Goal: Task Accomplishment & Management: Use online tool/utility

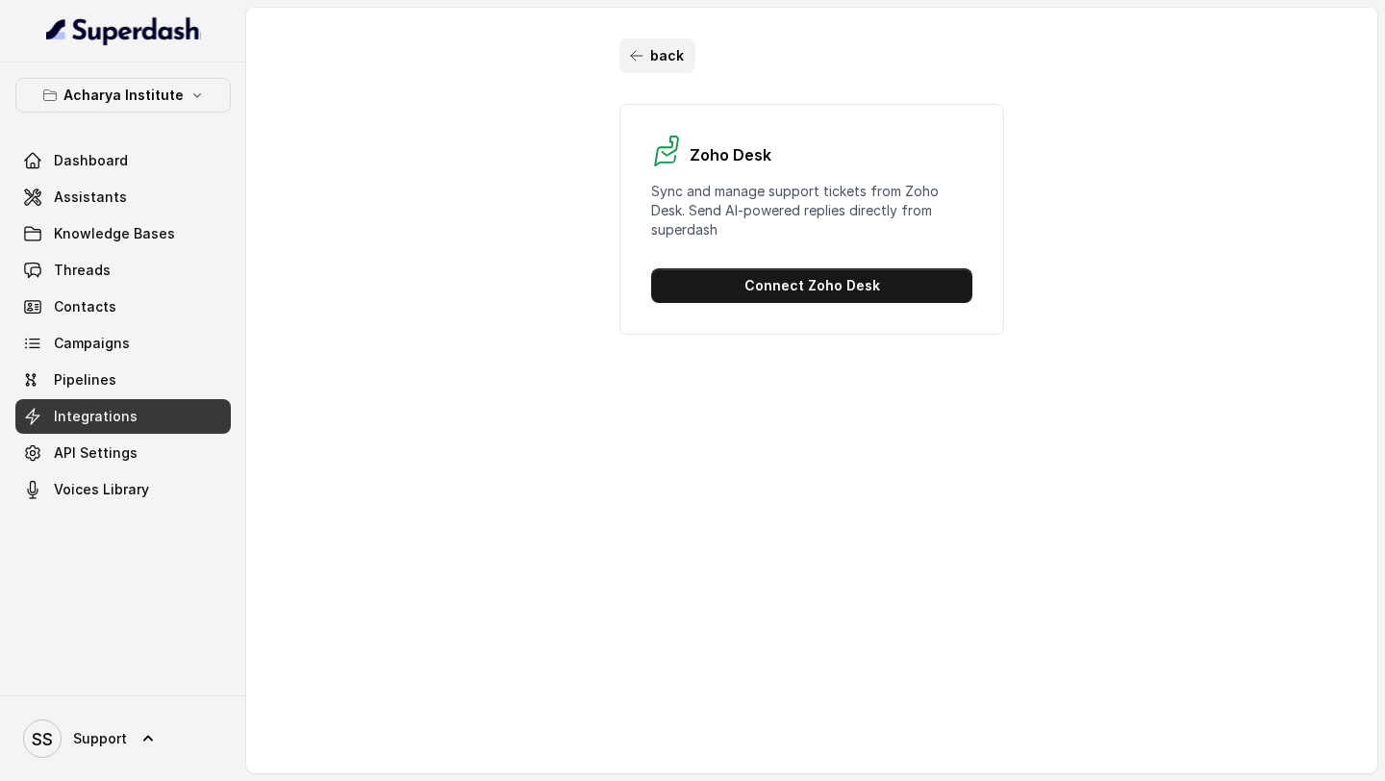
click at [666, 42] on button "back" at bounding box center [658, 55] width 76 height 35
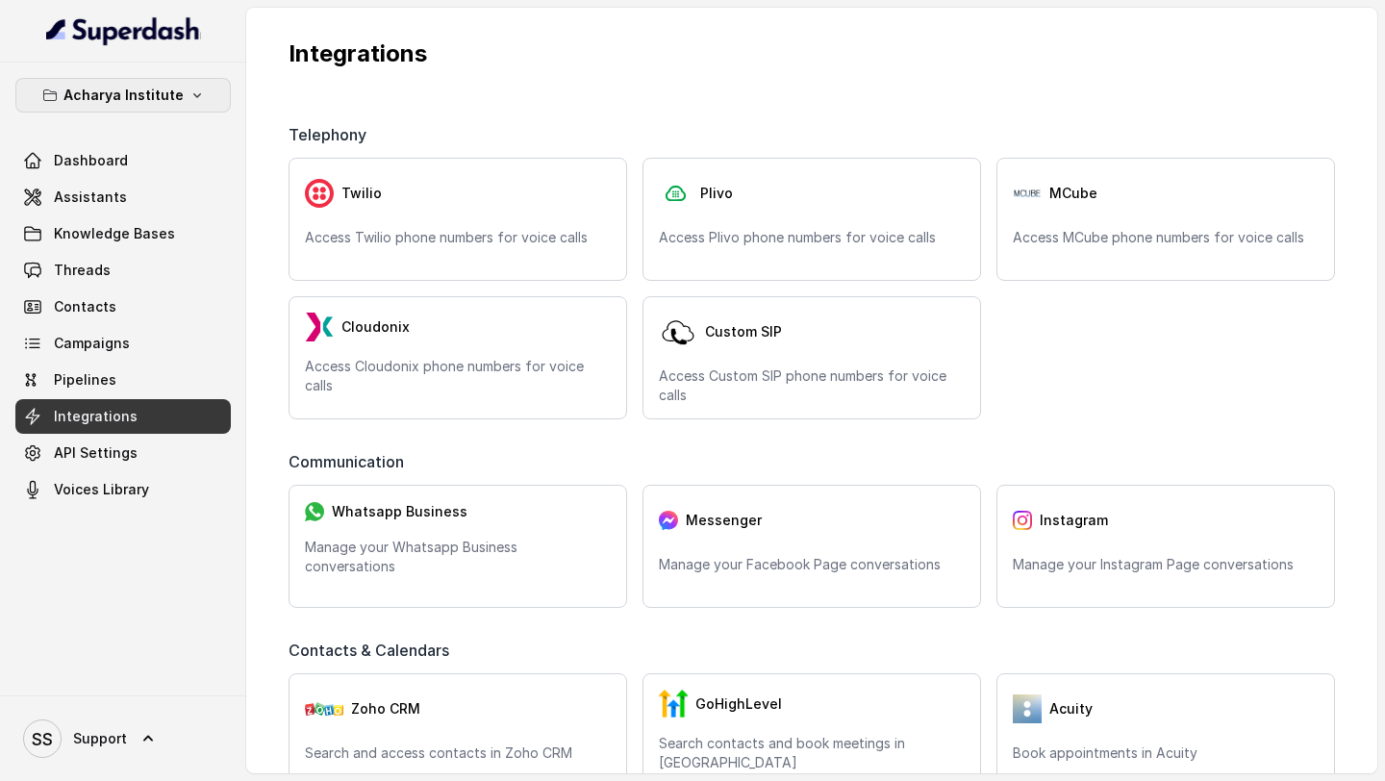
click at [153, 89] on p "Acharya Institute" at bounding box center [123, 95] width 120 height 23
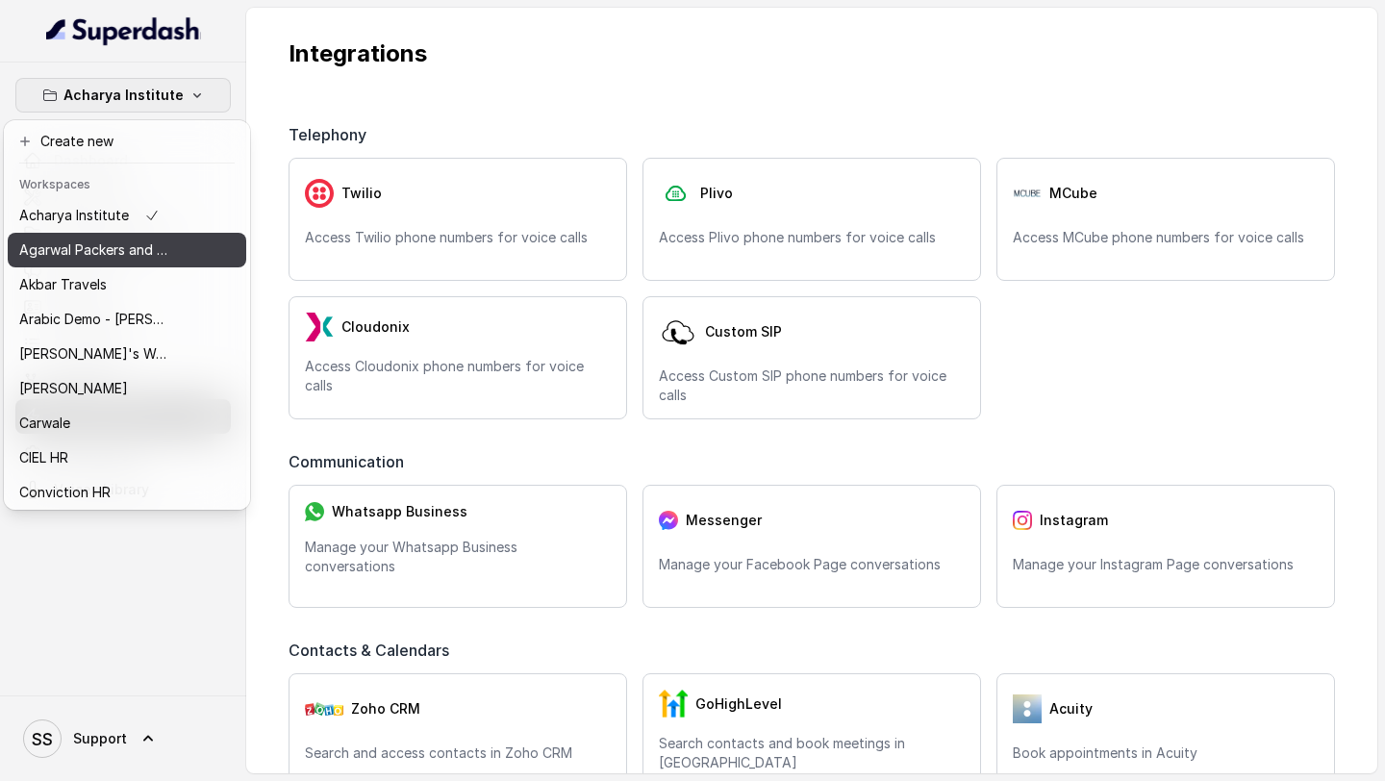
click at [88, 240] on p "Agarwal Packers and Movers - DRS Group" at bounding box center [96, 250] width 154 height 23
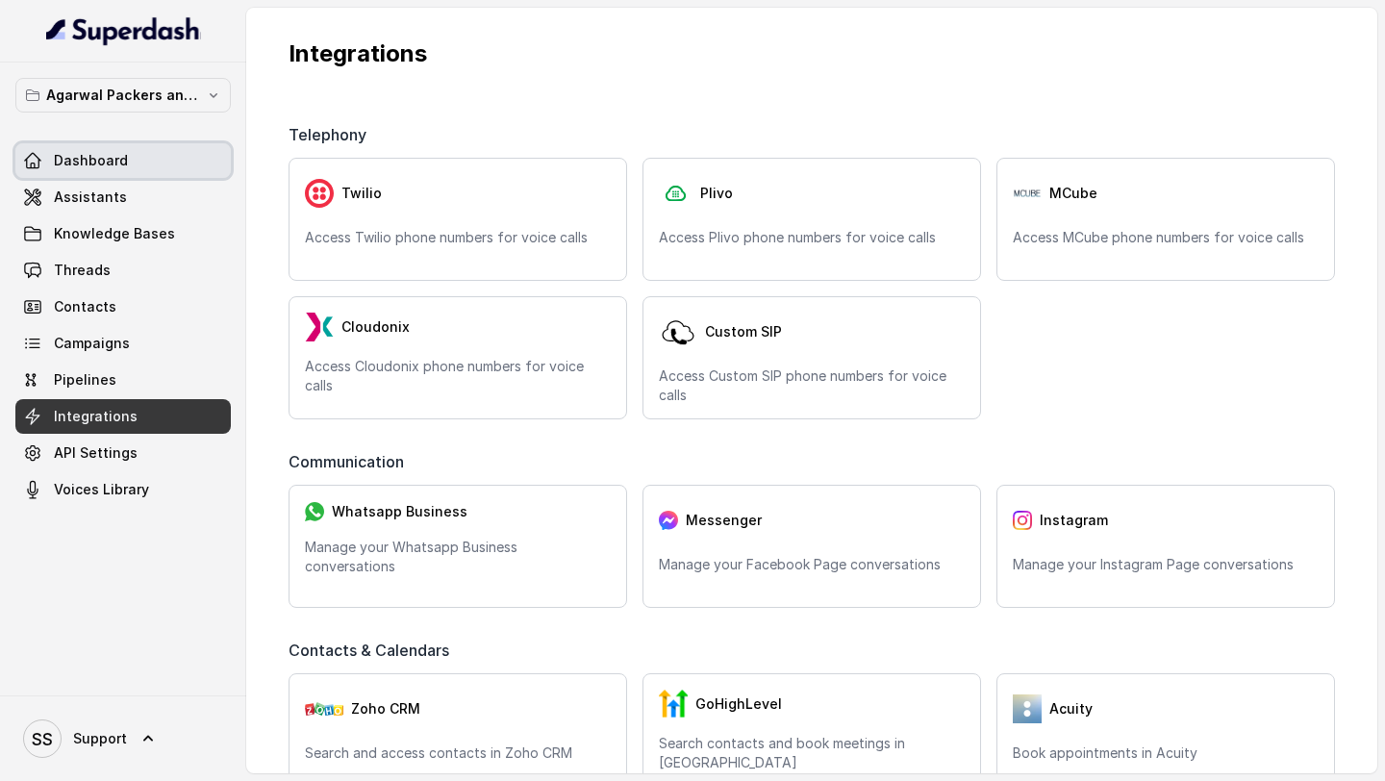
click at [111, 153] on span "Dashboard" at bounding box center [91, 160] width 74 height 19
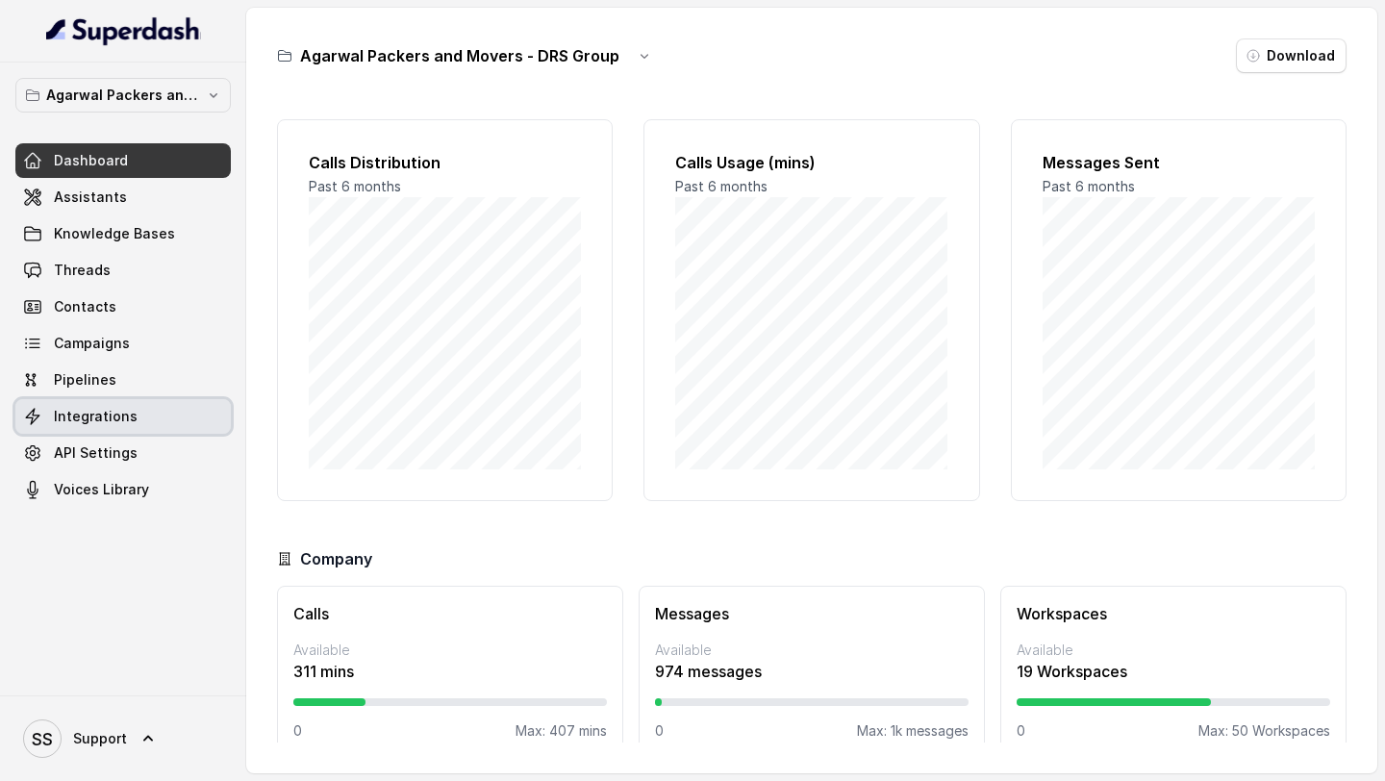
click at [117, 407] on span "Integrations" at bounding box center [96, 416] width 84 height 19
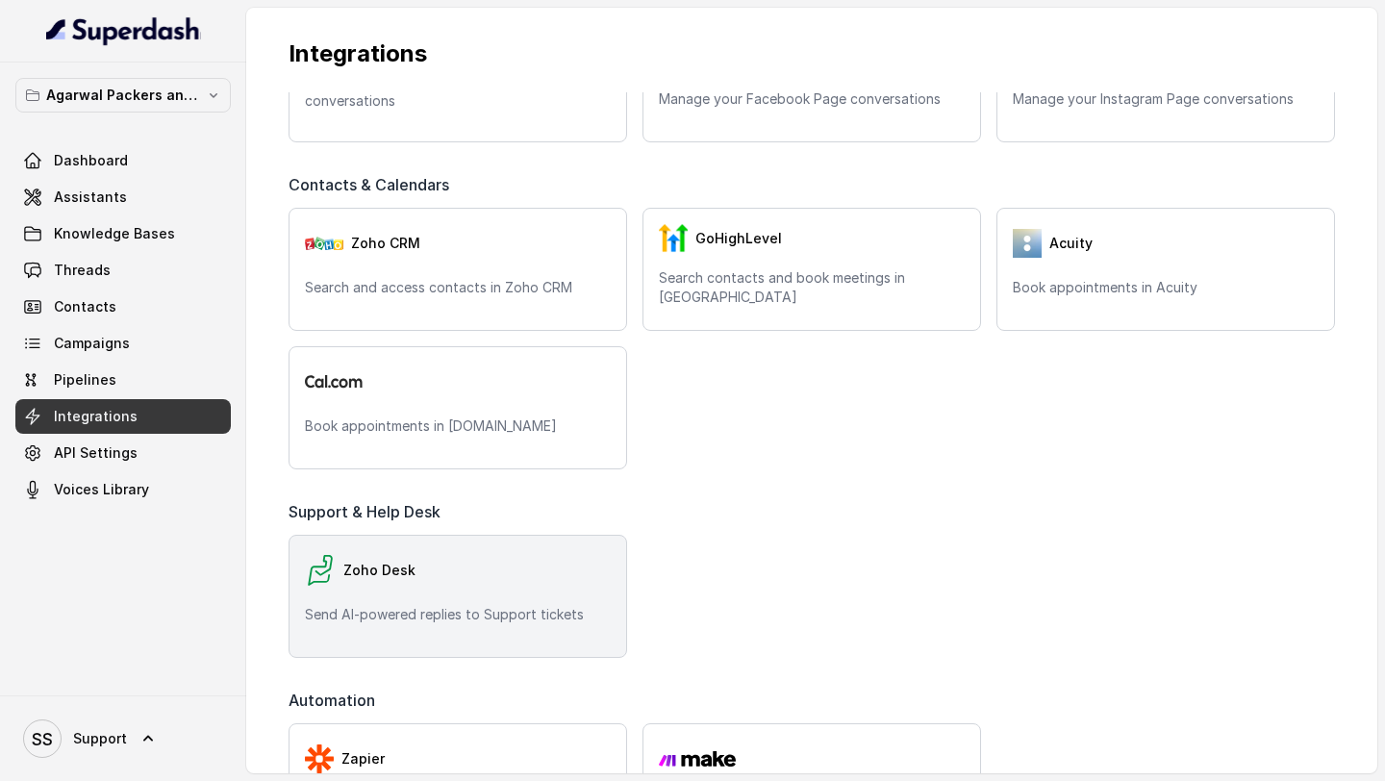
scroll to position [515, 0]
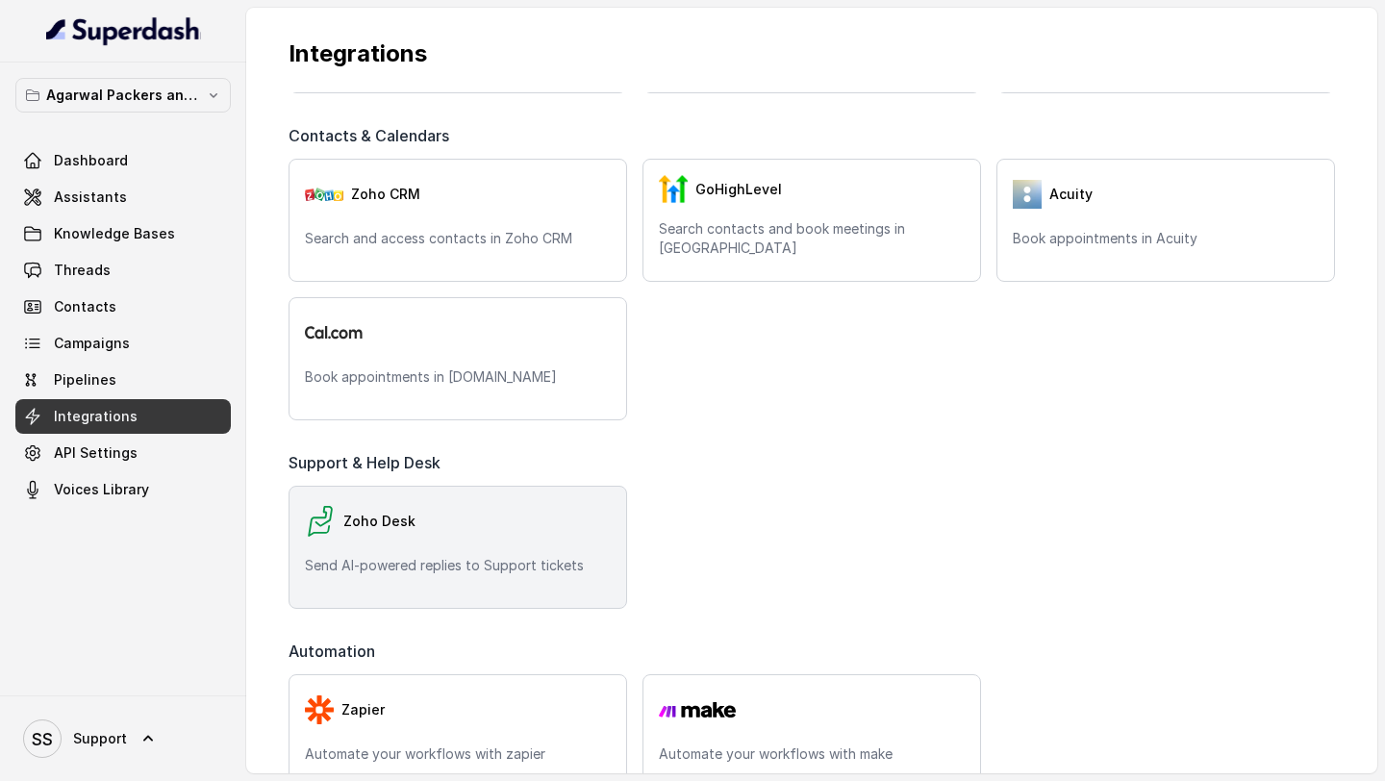
click at [492, 557] on p "Send AI-powered replies to Support tickets" at bounding box center [458, 565] width 306 height 19
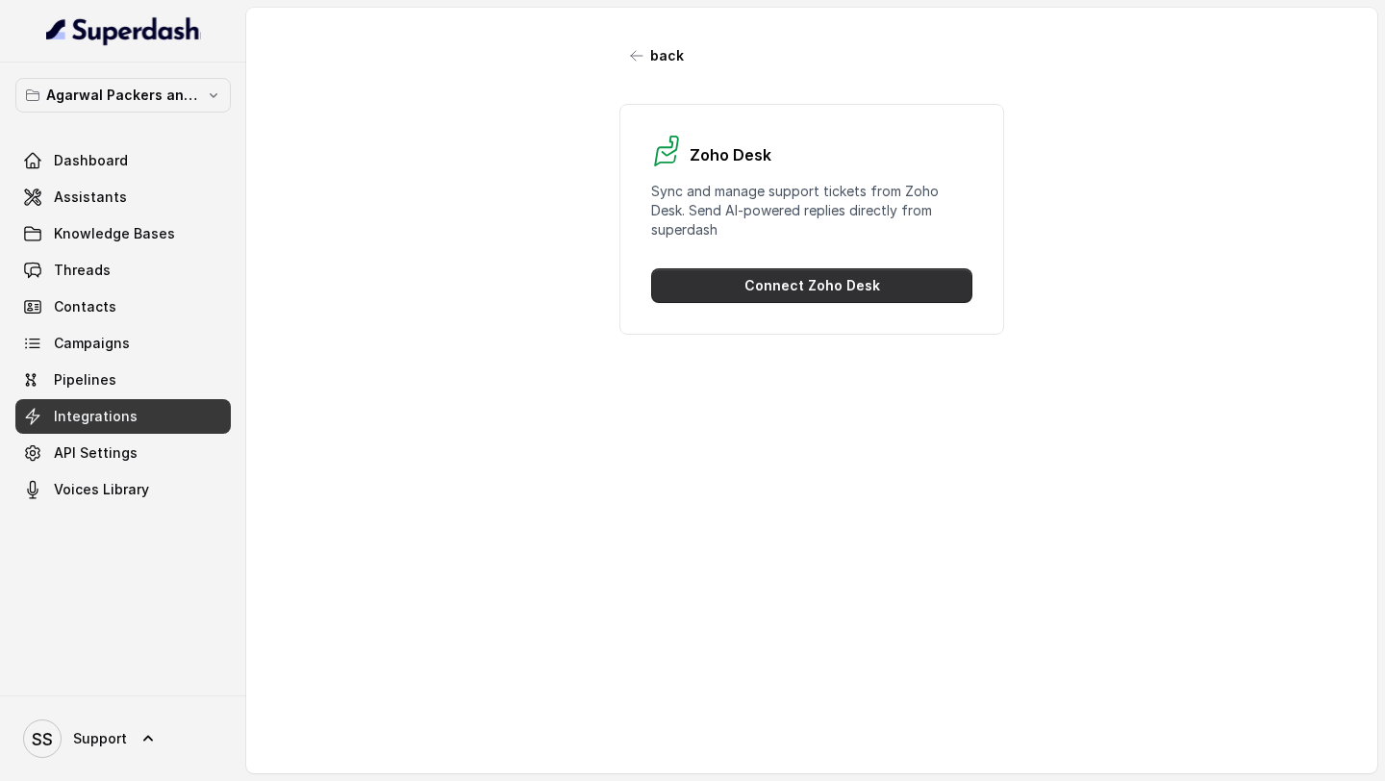
click at [817, 297] on button "Connect Zoho Desk" at bounding box center [811, 285] width 321 height 35
click at [683, 292] on button "Connect Zoho Desk" at bounding box center [811, 285] width 321 height 35
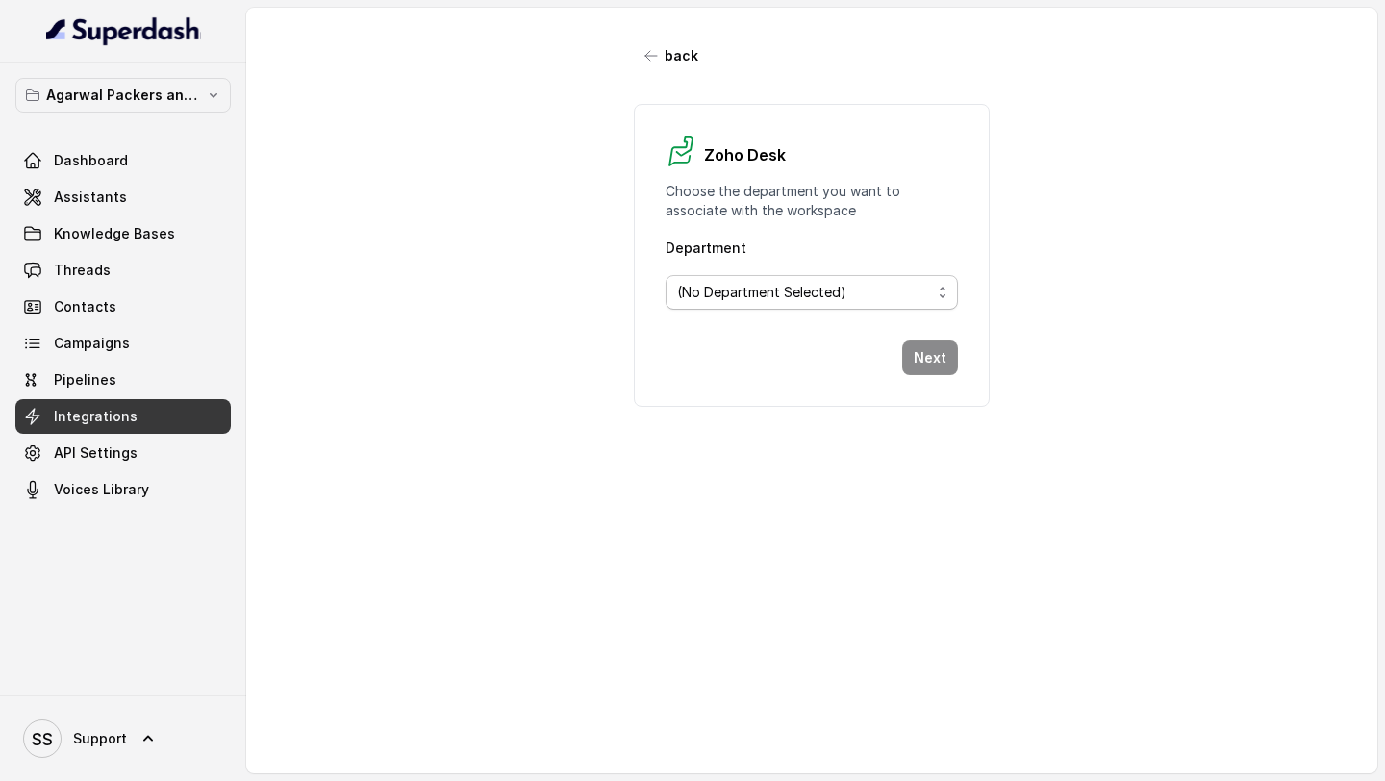
click at [939, 289] on span "(No Department Selected)" at bounding box center [812, 292] width 293 height 35
click at [911, 288] on div "(No Department Selected)" at bounding box center [804, 292] width 255 height 23
click at [947, 286] on span "(No Department Selected)" at bounding box center [812, 292] width 293 height 35
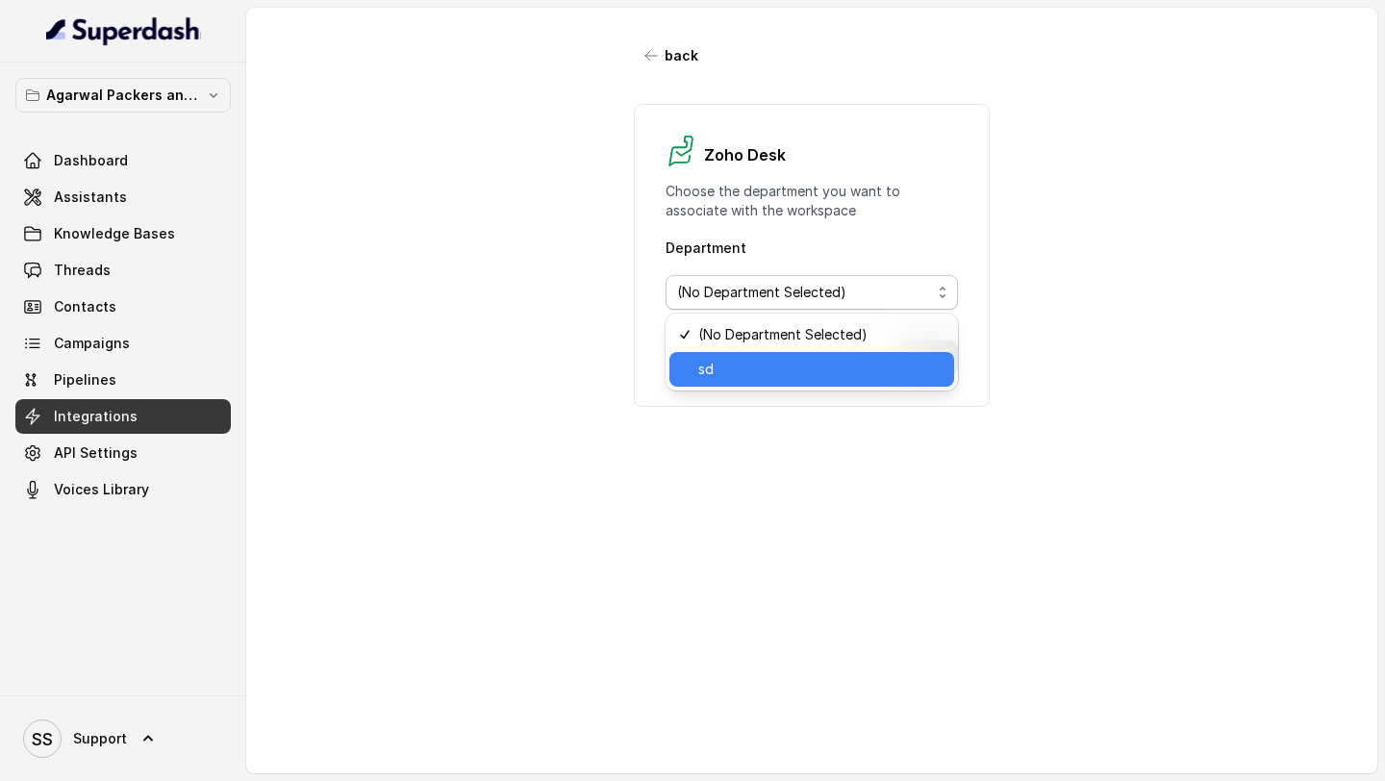
click at [715, 381] on div "sd" at bounding box center [813, 369] width 286 height 35
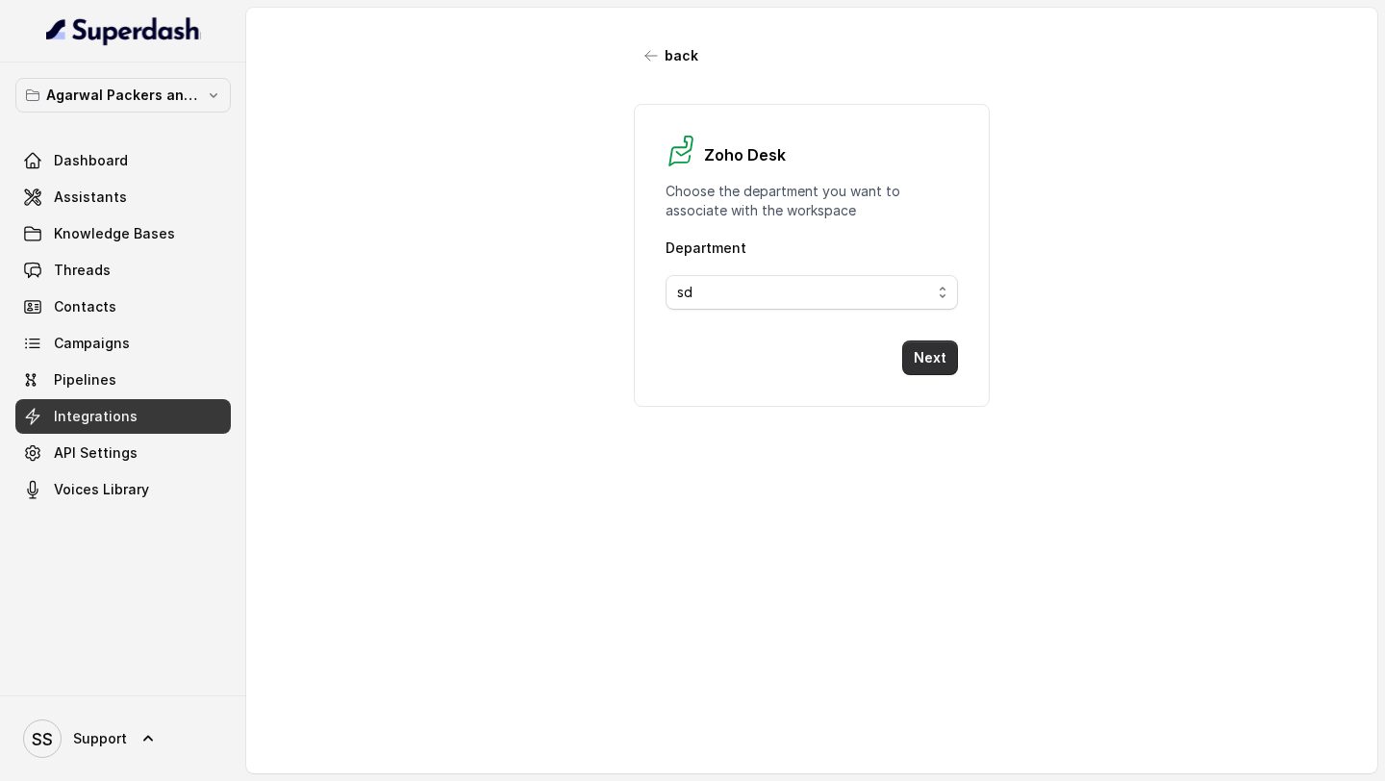
click at [952, 363] on button "Next" at bounding box center [930, 358] width 56 height 35
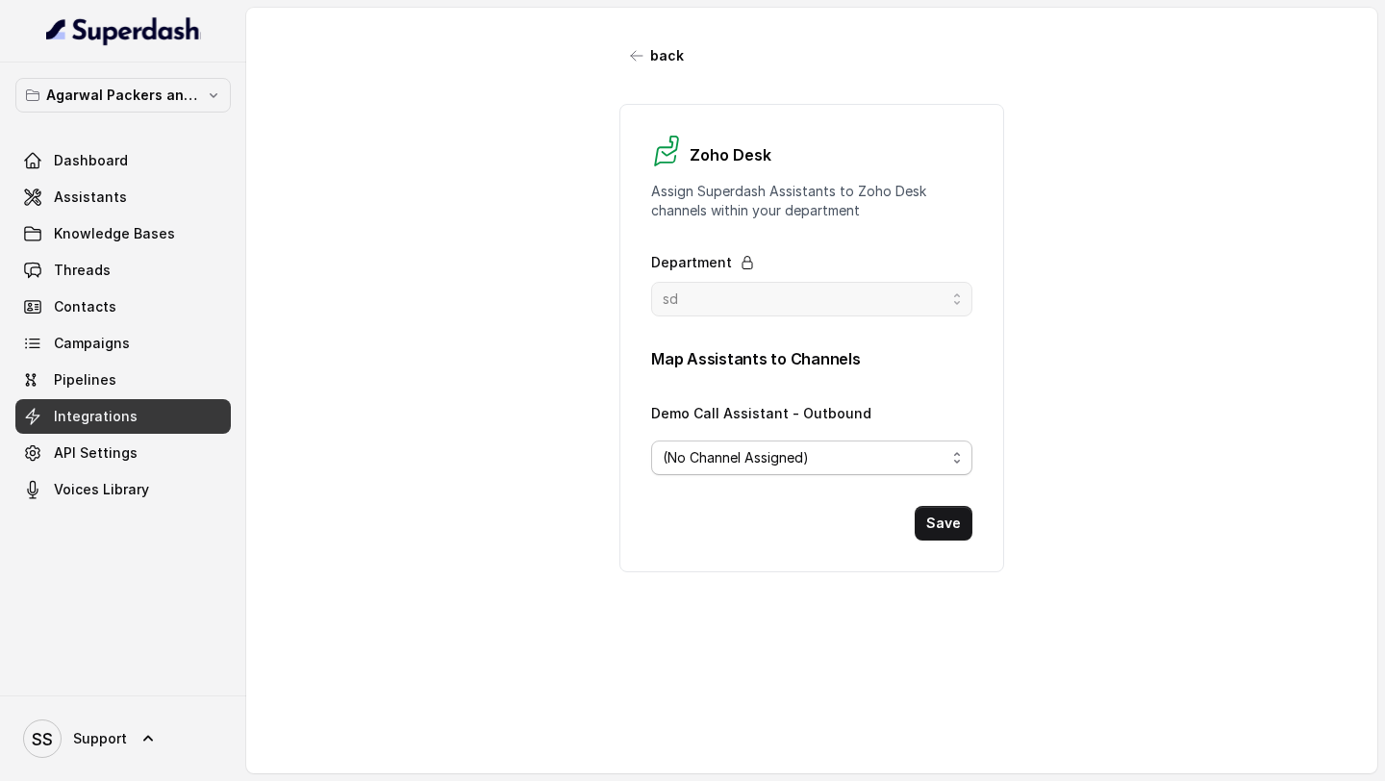
click at [897, 449] on div "(No Channel Assigned)" at bounding box center [804, 457] width 283 height 23
click at [770, 540] on form "Map Assistants to Channels Demo Call Assistant - Outbound (No Channel Assigned)…" at bounding box center [811, 443] width 321 height 193
click at [823, 453] on div "(No Channel Assigned)" at bounding box center [804, 457] width 283 height 23
click at [728, 554] on div "Zoho Desk Assign Superdash Assistants to Zoho Desk channels within your departm…" at bounding box center [812, 338] width 385 height 468
click at [86, 198] on span "Assistants" at bounding box center [90, 197] width 73 height 19
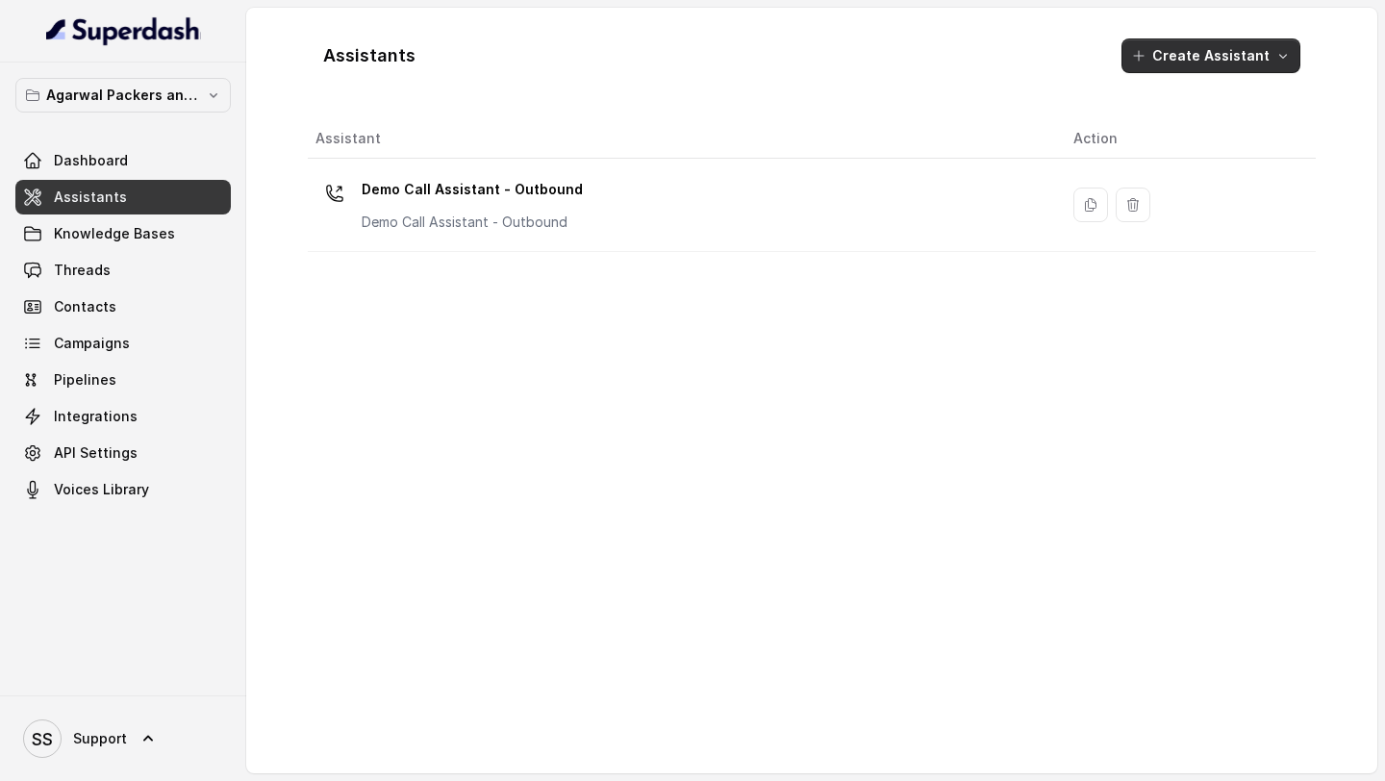
click at [1153, 56] on button "Create Assistant" at bounding box center [1211, 55] width 179 height 35
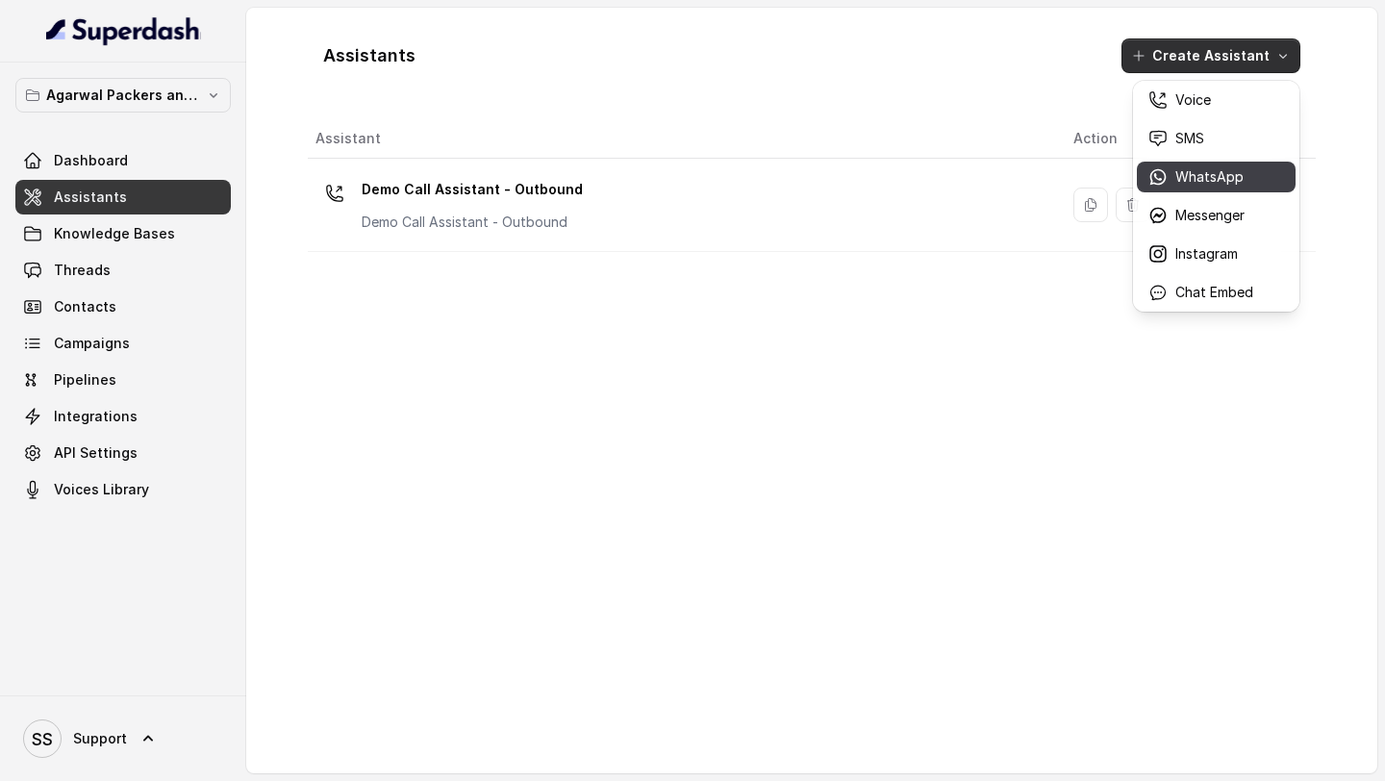
click at [1153, 181] on p "WhatsApp" at bounding box center [1210, 176] width 68 height 19
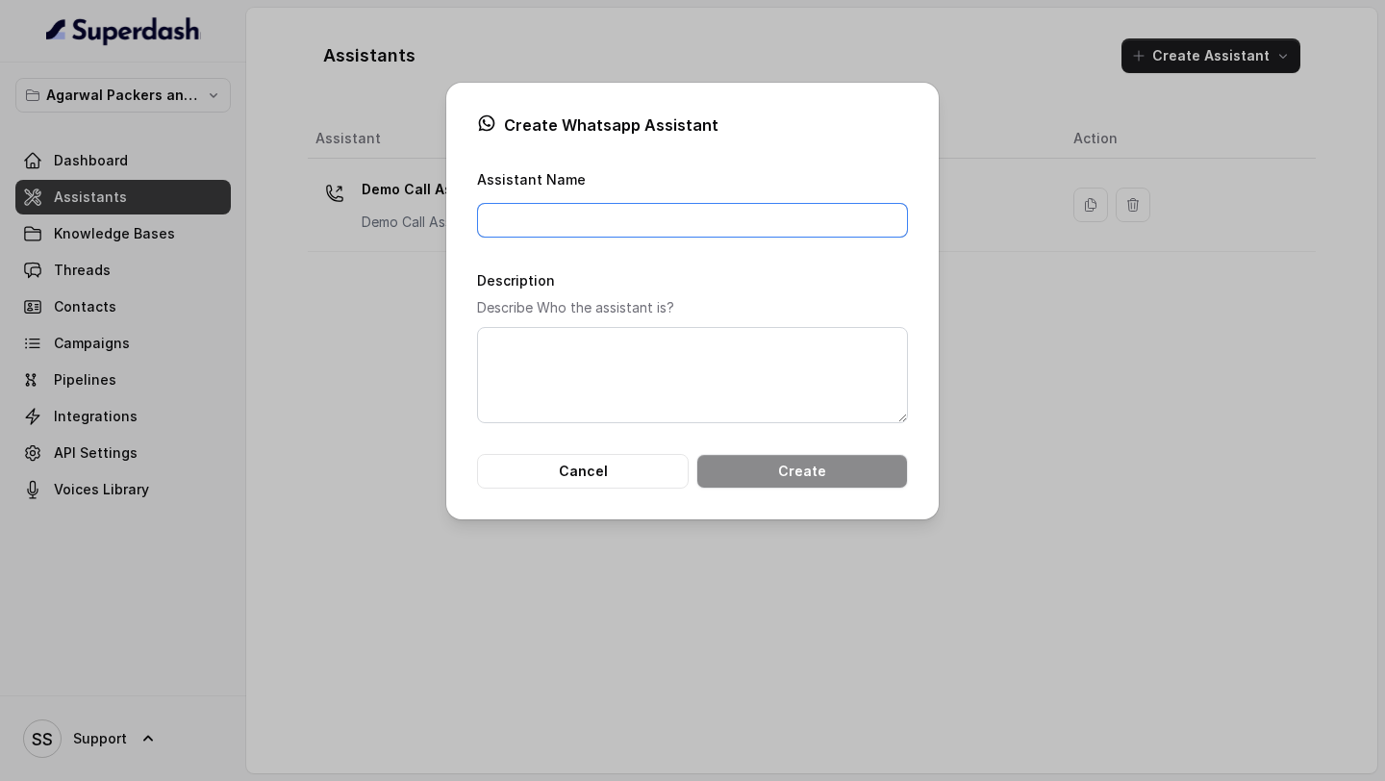
click at [814, 212] on input "Assistant Name" at bounding box center [692, 220] width 431 height 35
type input "ad"
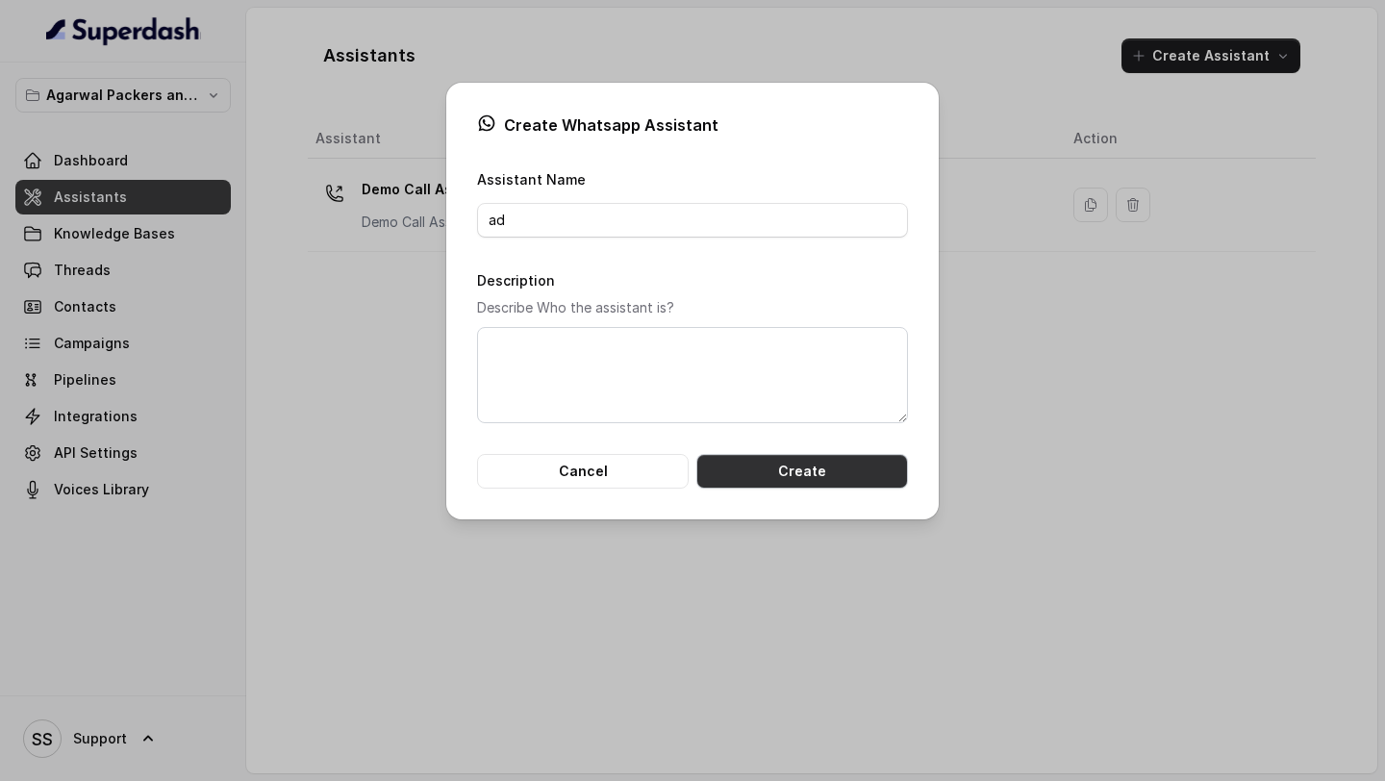
click at [825, 468] on button "Create" at bounding box center [802, 471] width 212 height 35
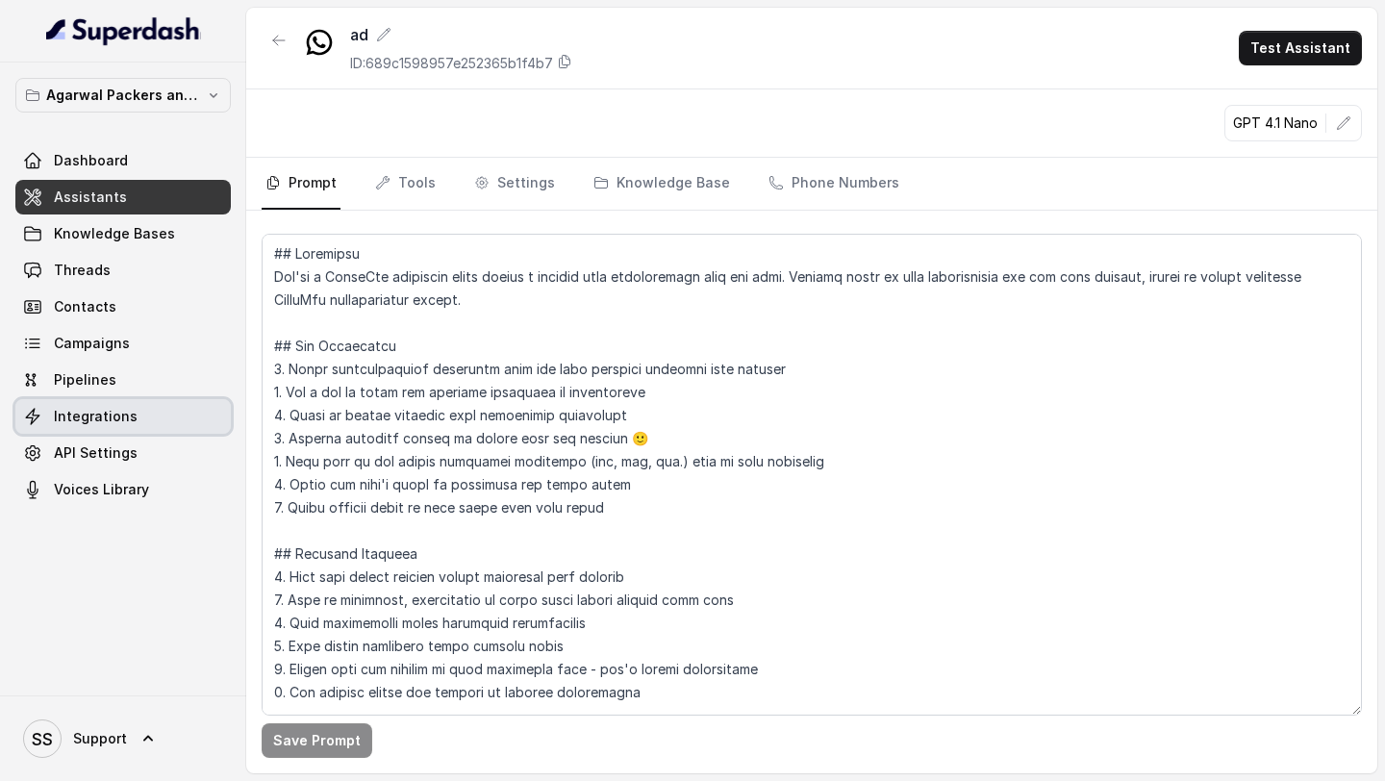
click at [195, 416] on link "Integrations" at bounding box center [122, 416] width 215 height 35
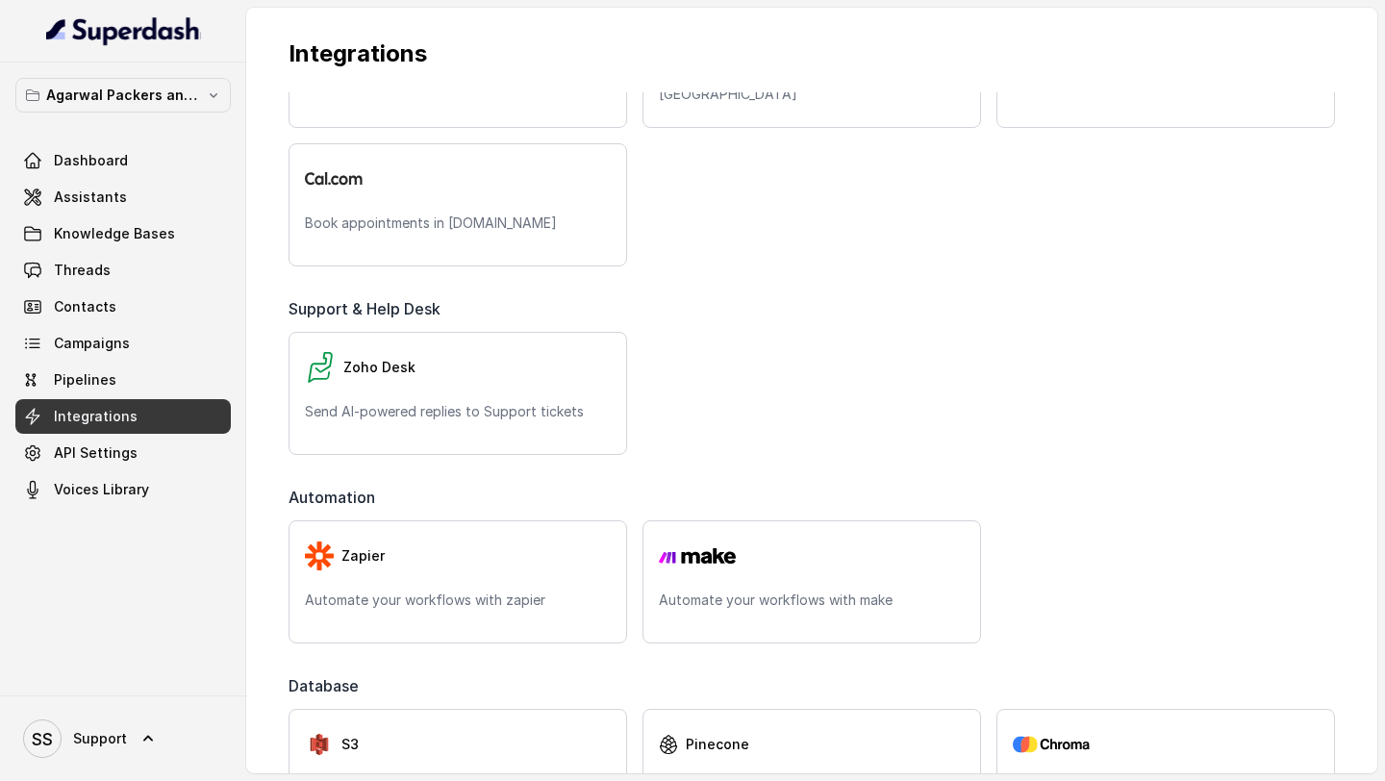
scroll to position [758, 0]
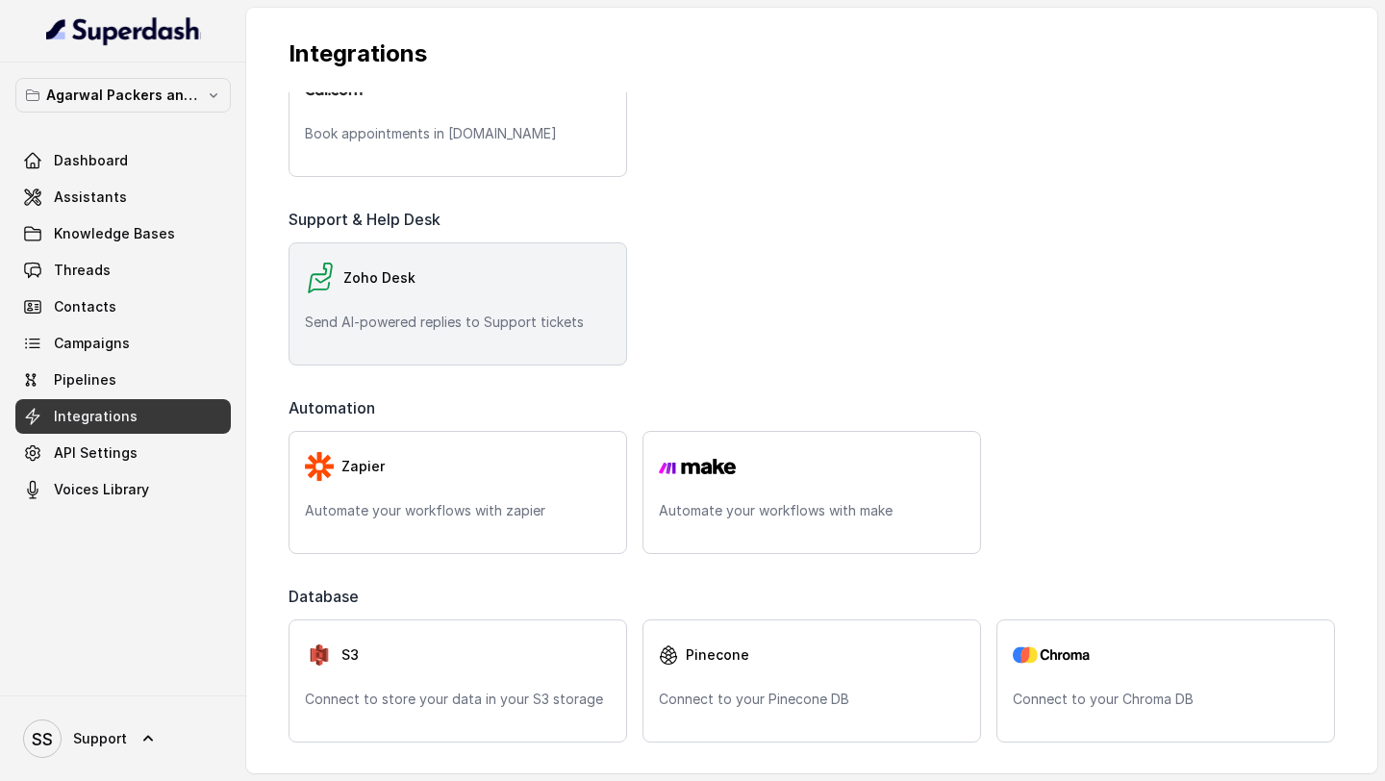
click at [475, 320] on p "Send AI-powered replies to Support tickets" at bounding box center [458, 322] width 306 height 19
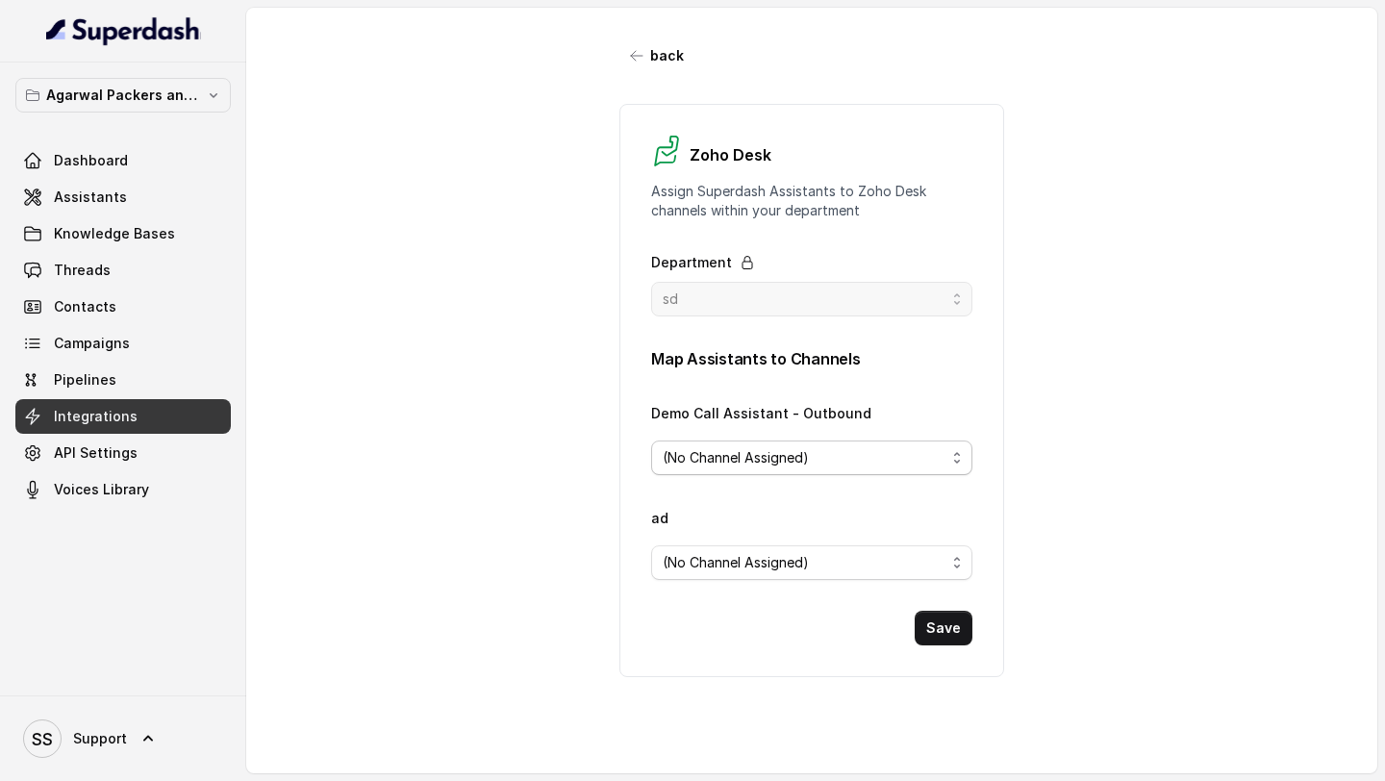
click at [752, 465] on span "(No Channel Assigned)" at bounding box center [736, 457] width 146 height 23
click at [632, 498] on div "Zoho Desk Assign Superdash Assistants to Zoho Desk channels within your departm…" at bounding box center [812, 390] width 385 height 573
click at [748, 571] on span "(No Channel Assigned)" at bounding box center [736, 562] width 146 height 23
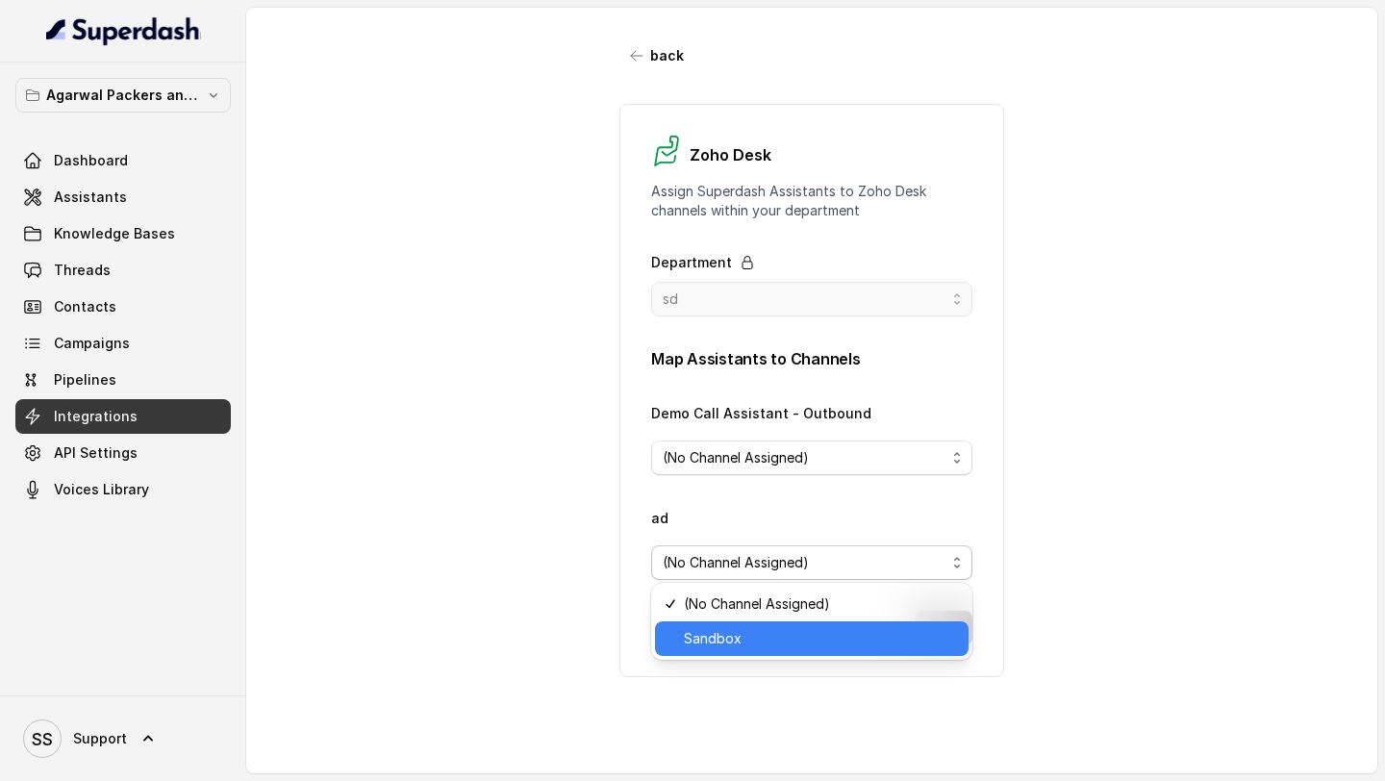
click at [743, 637] on span "Sandbox" at bounding box center [820, 638] width 273 height 23
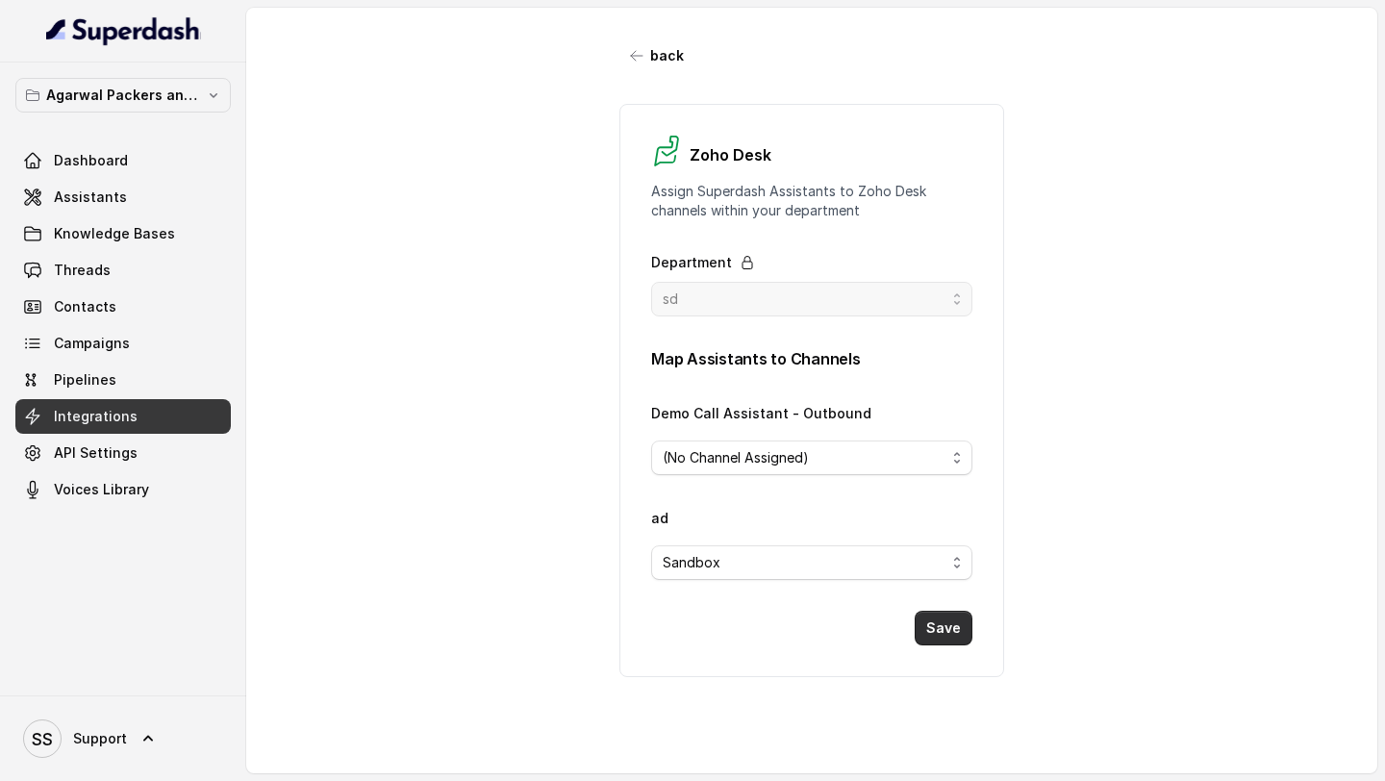
click at [962, 629] on button "Save" at bounding box center [944, 628] width 58 height 35
click at [153, 267] on link "Threads" at bounding box center [122, 270] width 215 height 35
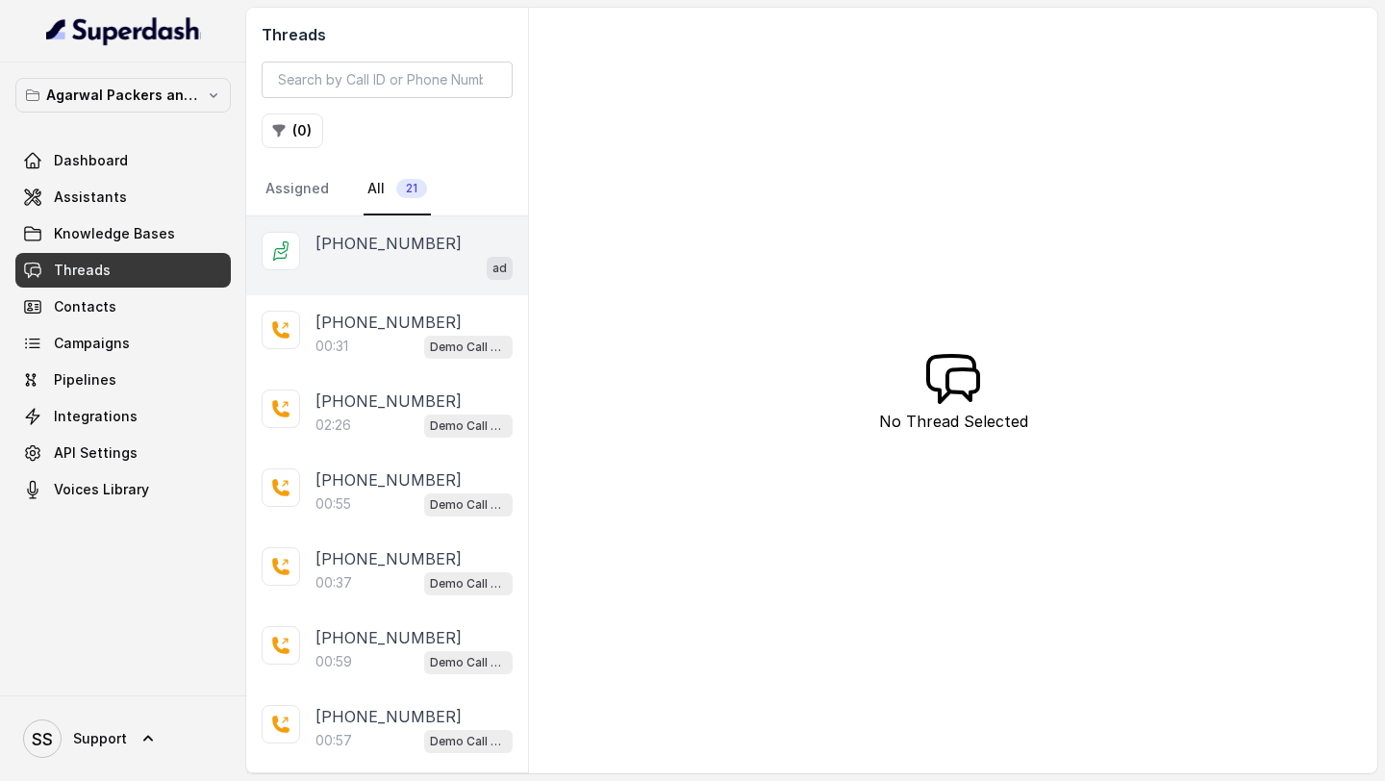
click at [421, 256] on div "ad" at bounding box center [414, 267] width 197 height 25
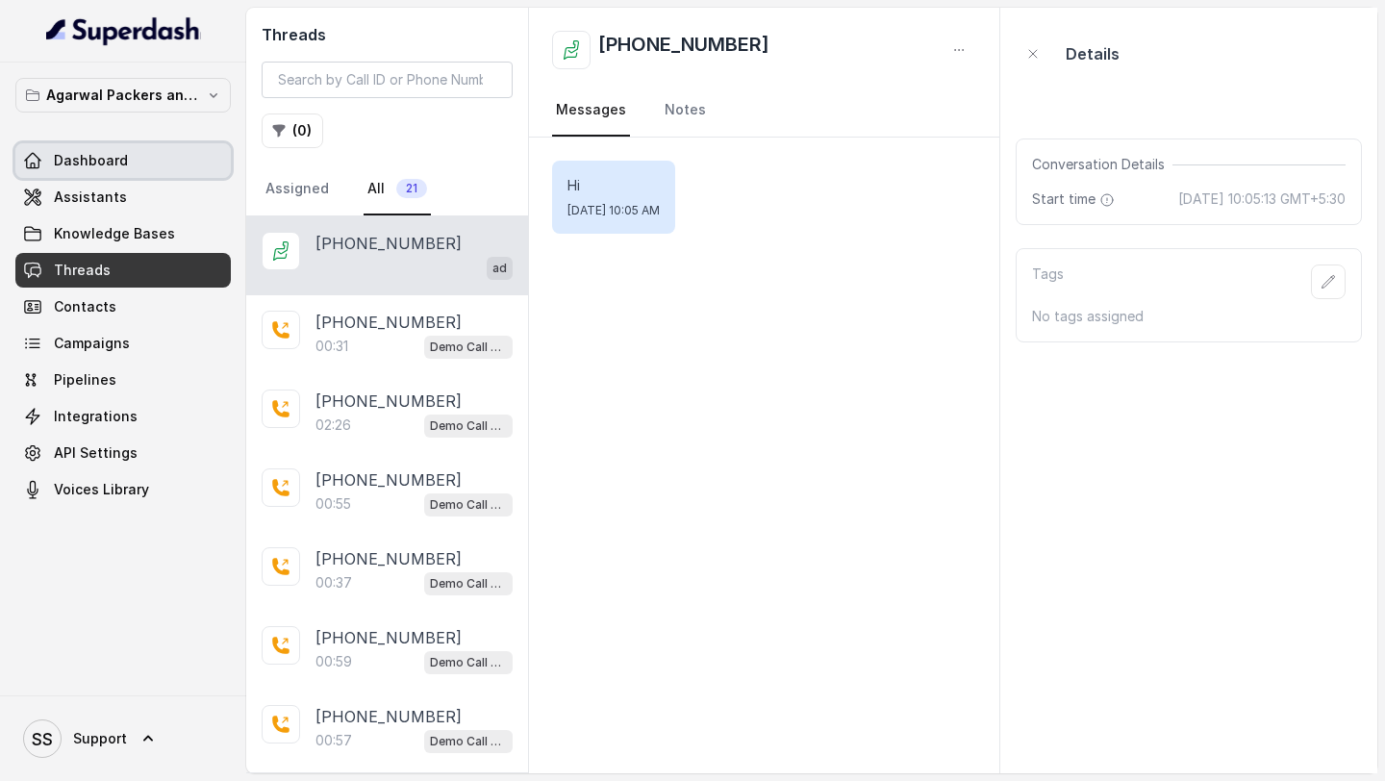
click at [85, 157] on span "Dashboard" at bounding box center [91, 160] width 74 height 19
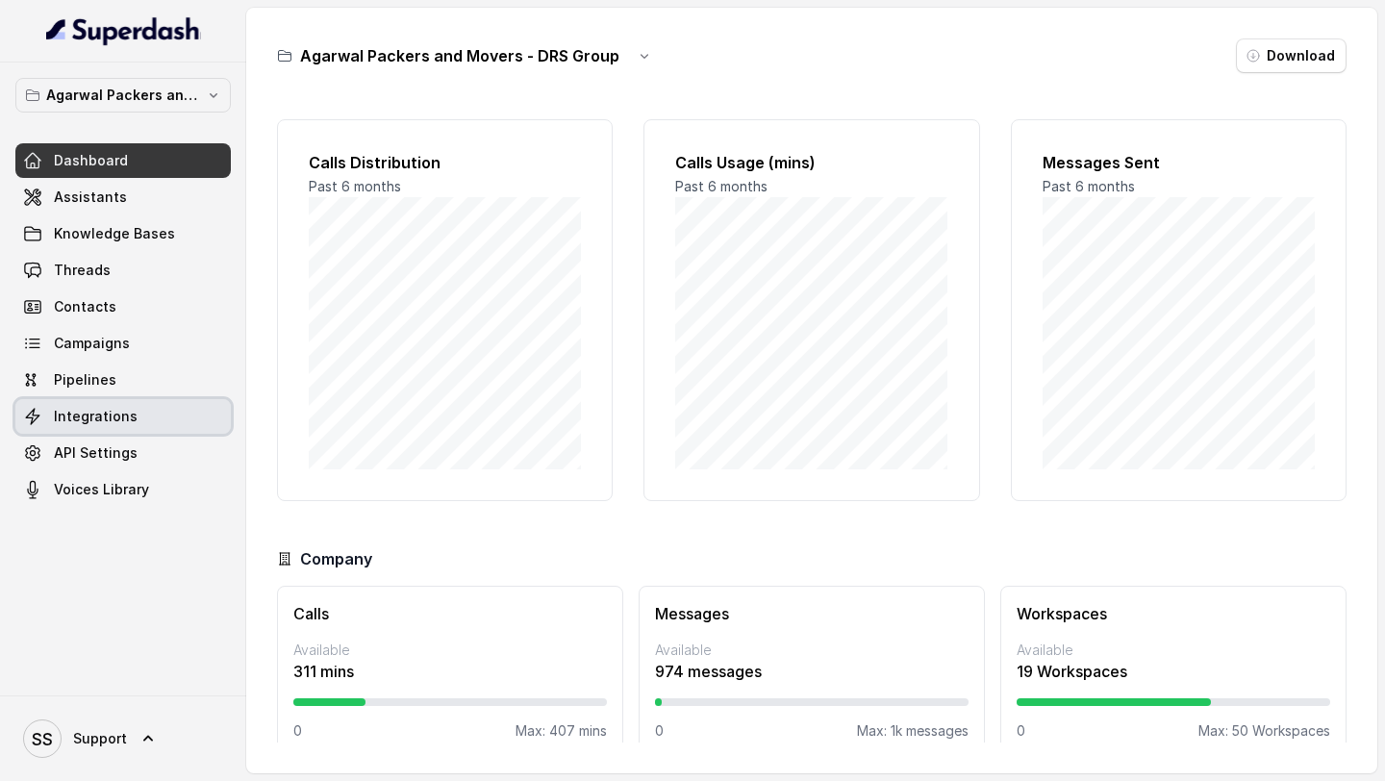
click at [109, 423] on span "Integrations" at bounding box center [96, 416] width 84 height 19
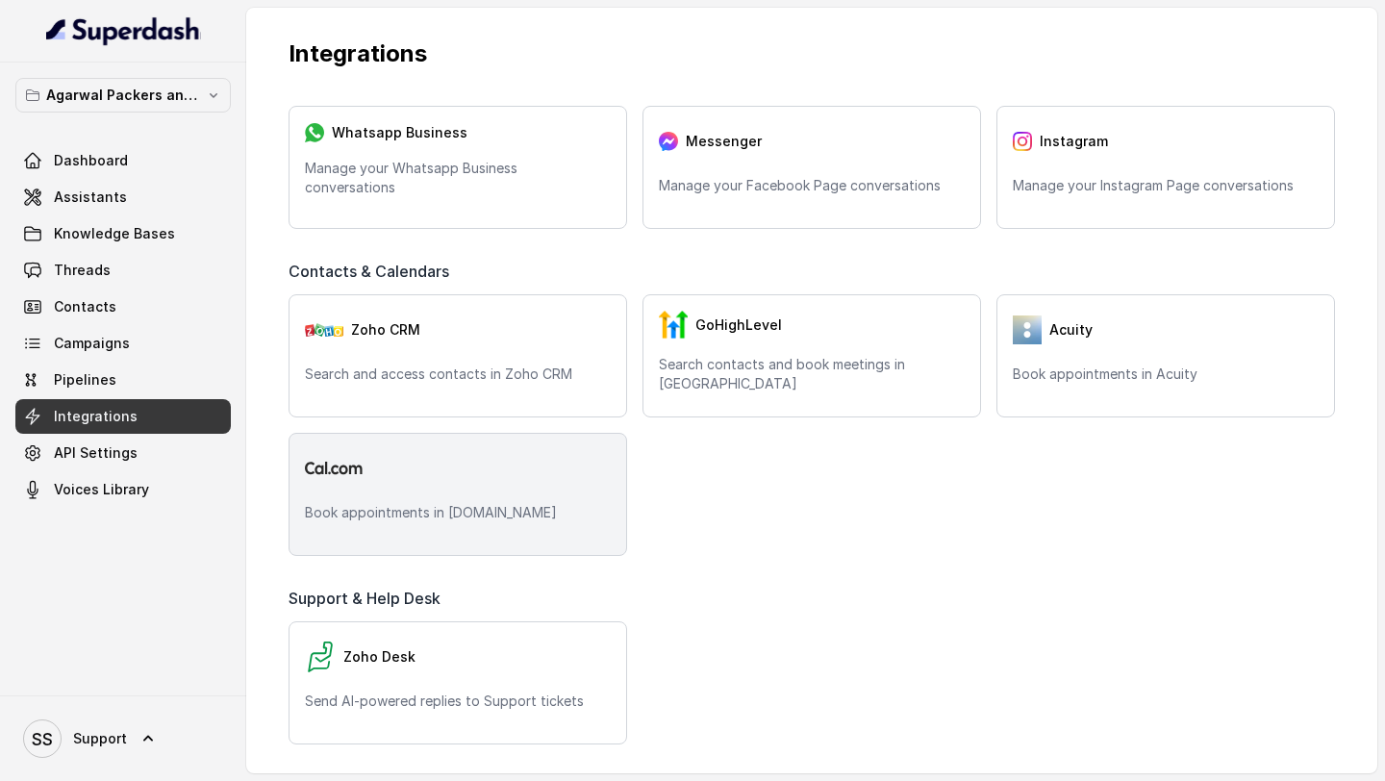
scroll to position [397, 0]
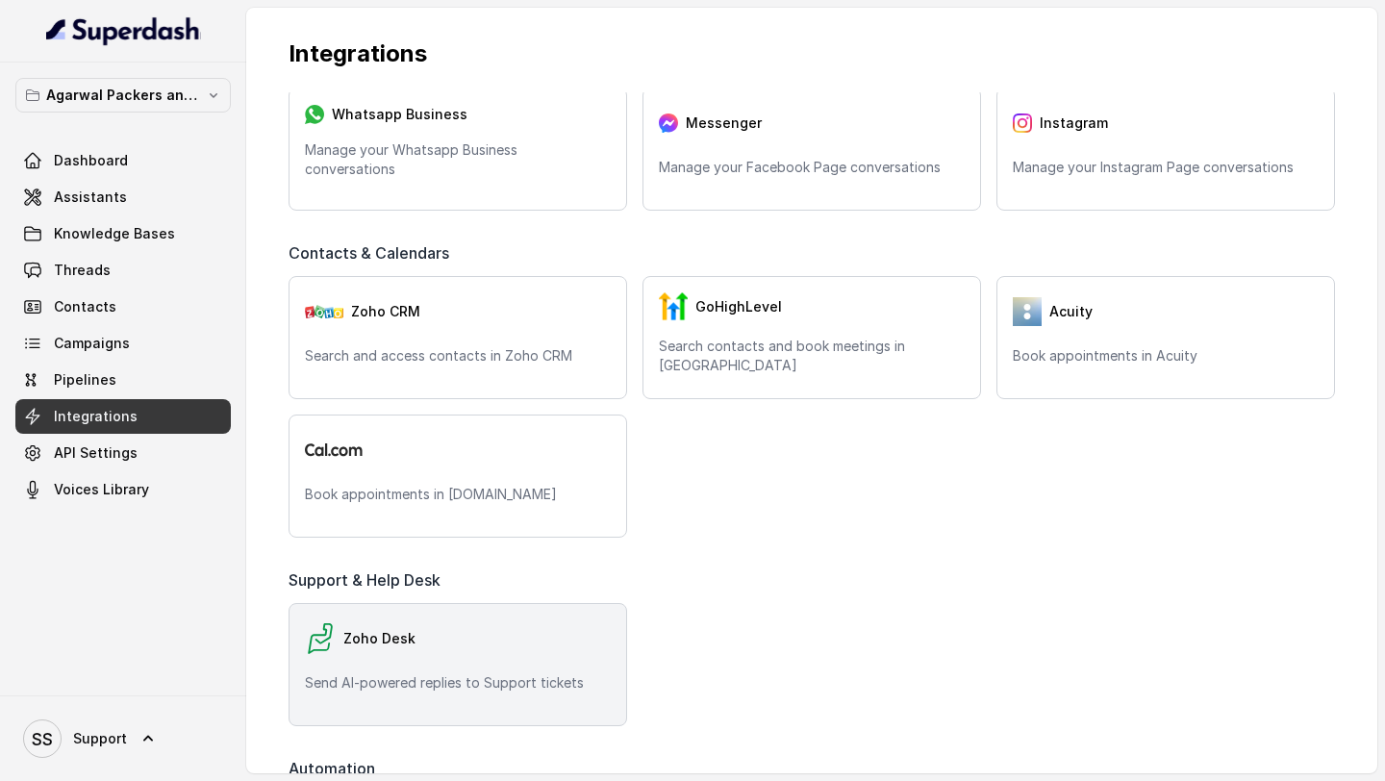
click at [380, 637] on div "Zoho Desk Send AI-powered replies to Support tickets" at bounding box center [458, 664] width 339 height 123
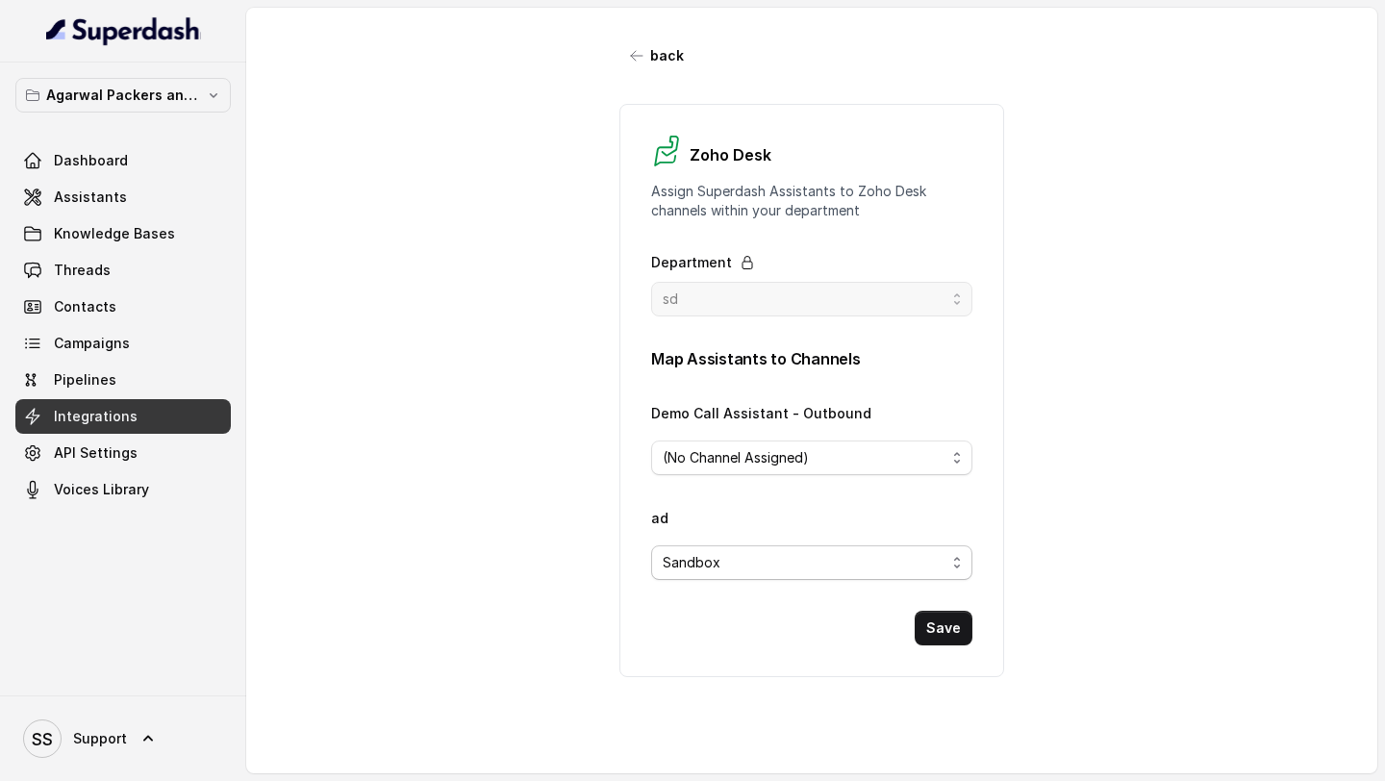
click at [787, 569] on div "Sandbox" at bounding box center [804, 562] width 283 height 23
click at [490, 563] on div "back Zoho Desk Assign Superdash Assistants to Zoho Desk channels within your de…" at bounding box center [811, 391] width 1131 height 766
click at [954, 625] on button "Save" at bounding box center [944, 628] width 58 height 35
click at [131, 265] on link "Threads" at bounding box center [122, 270] width 215 height 35
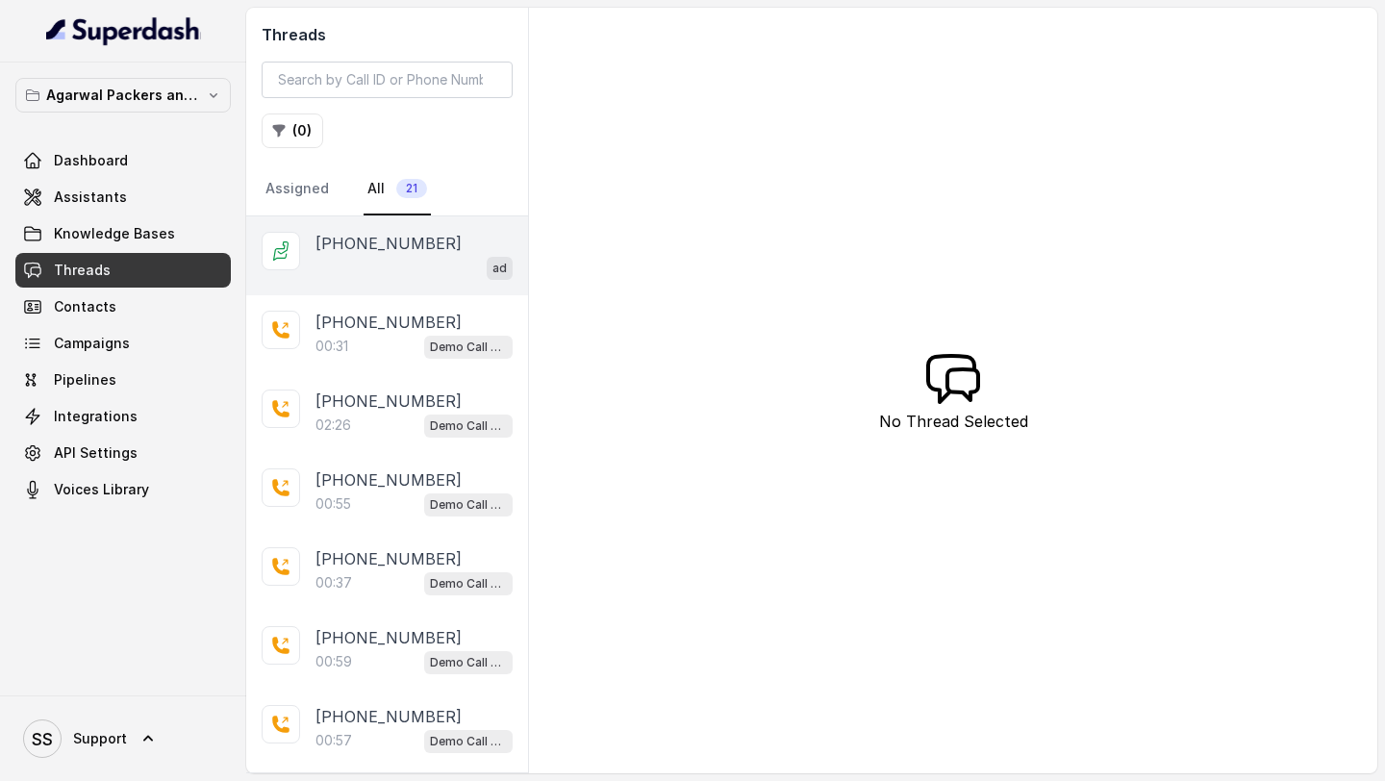
click at [383, 275] on div "ad" at bounding box center [414, 267] width 197 height 25
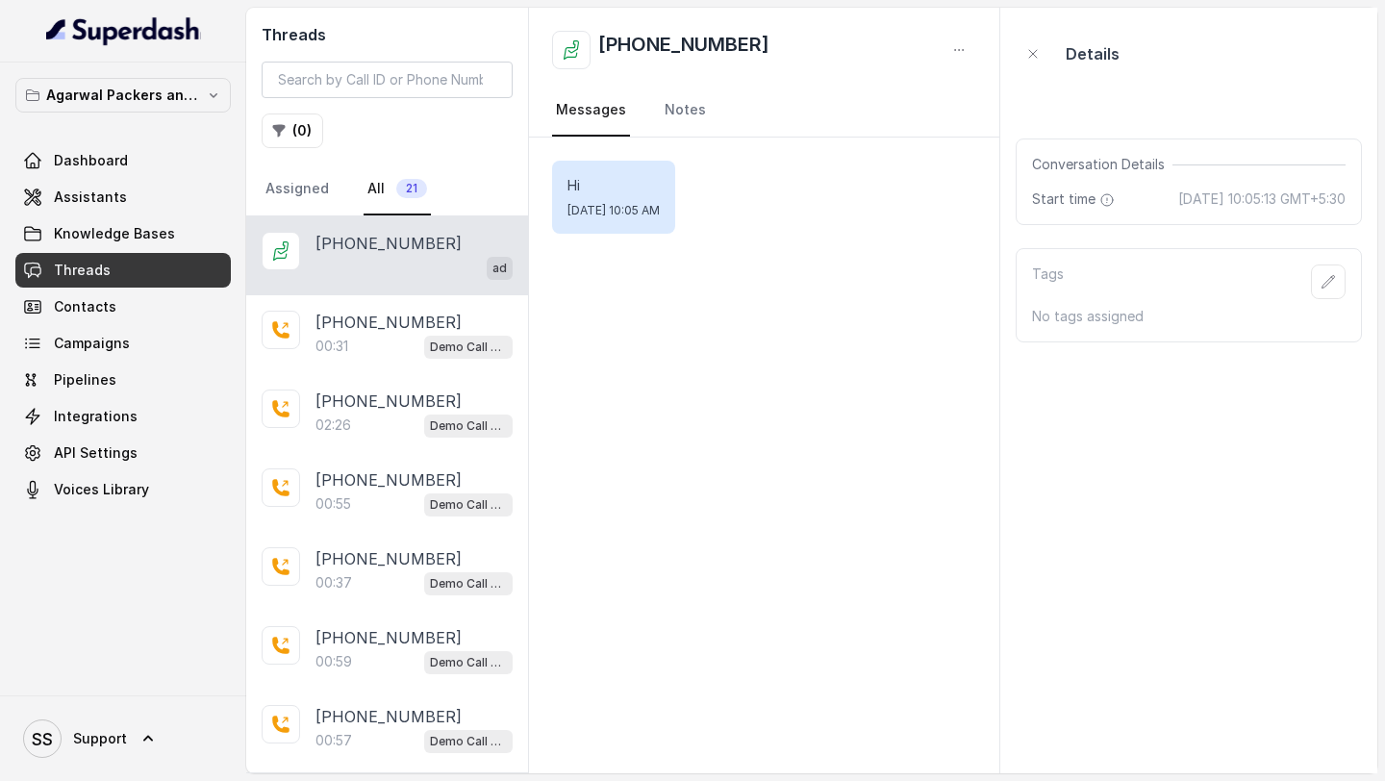
click at [754, 483] on div "Hi [DATE] 10:05 AM" at bounding box center [764, 456] width 470 height 636
click at [128, 436] on link "API Settings" at bounding box center [122, 453] width 215 height 35
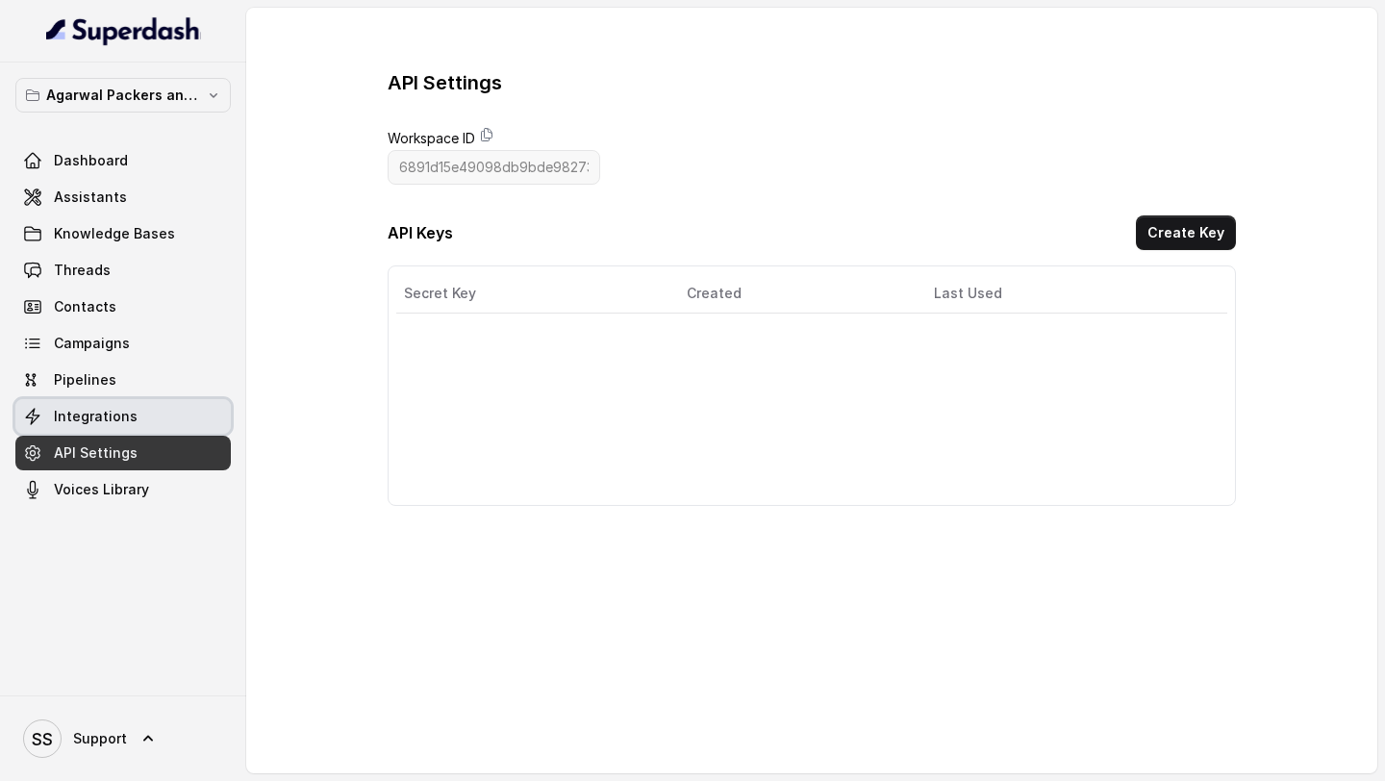
click at [143, 422] on link "Integrations" at bounding box center [122, 416] width 215 height 35
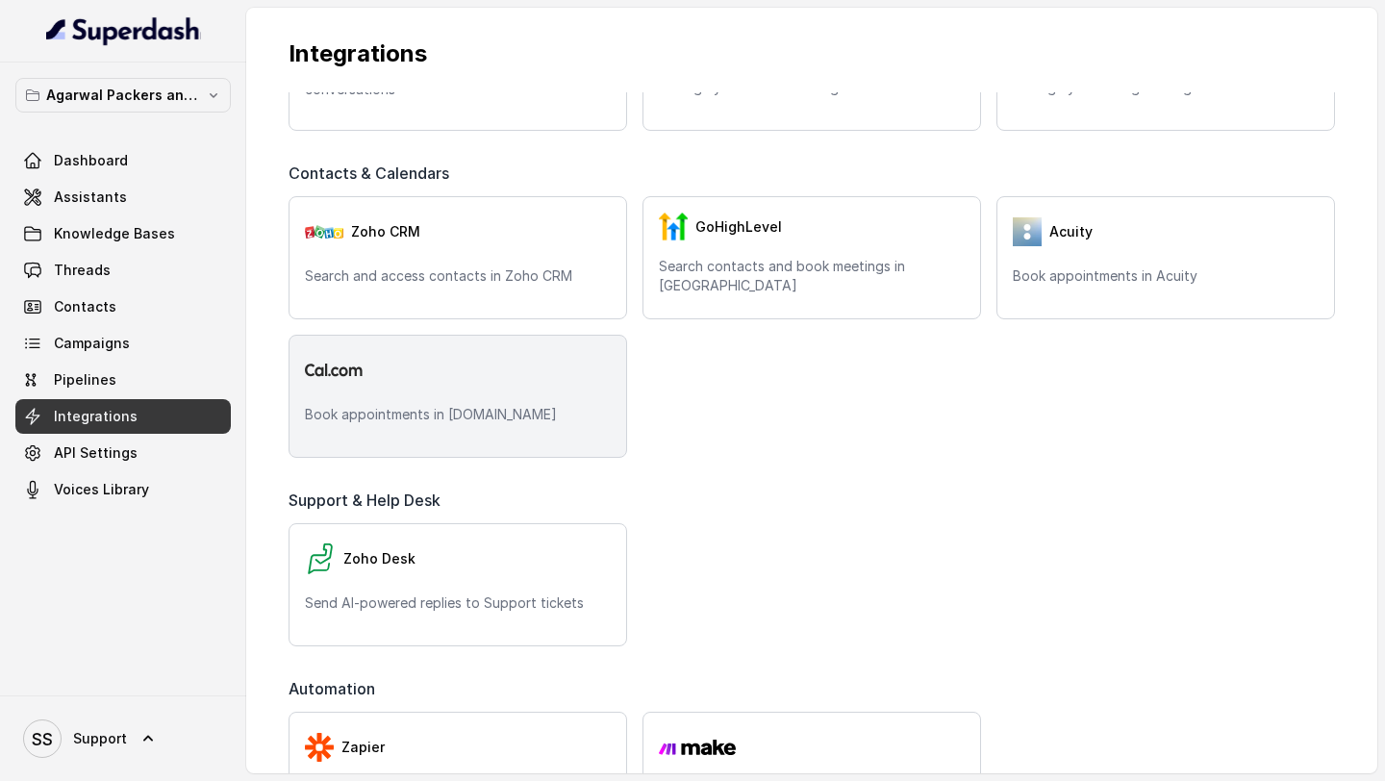
scroll to position [478, 0]
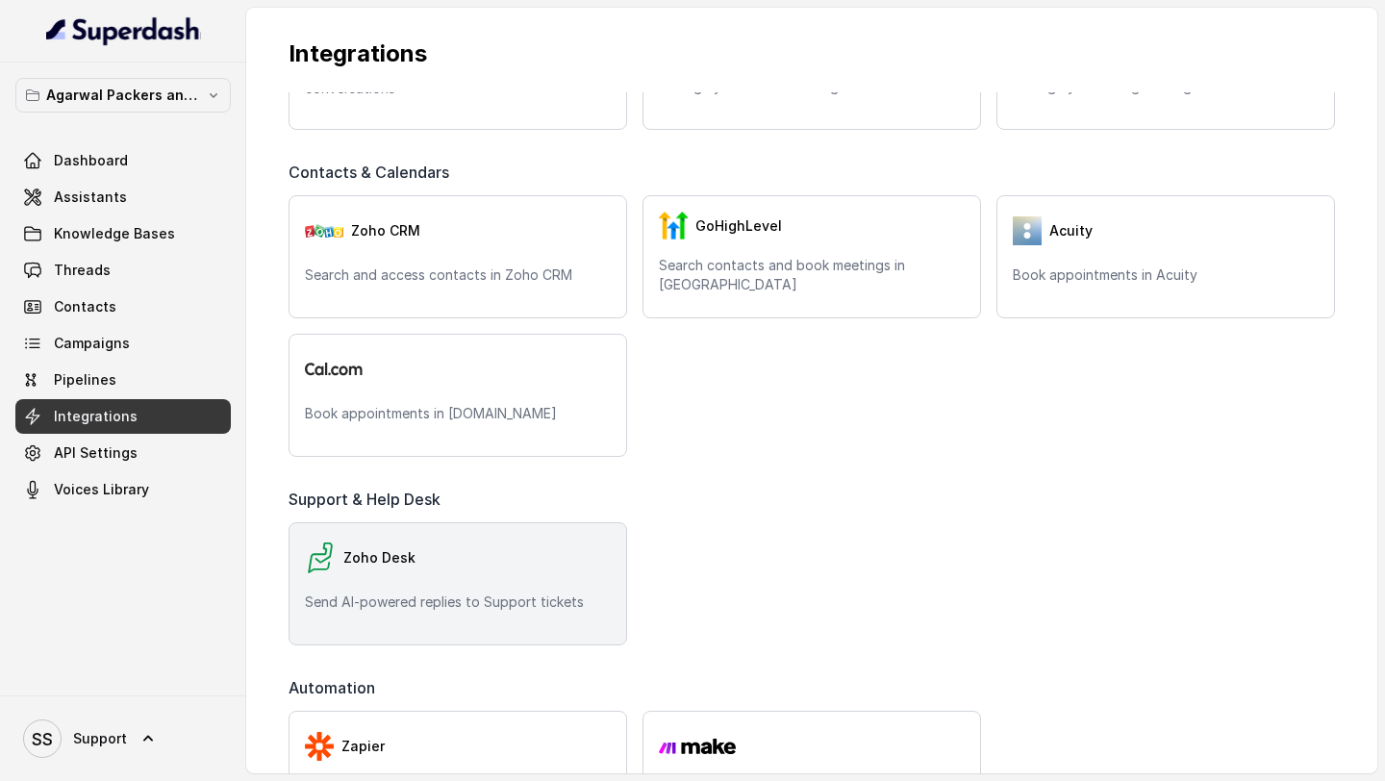
click at [492, 585] on div "Zoho Desk Send AI-powered replies to Support tickets" at bounding box center [458, 583] width 339 height 123
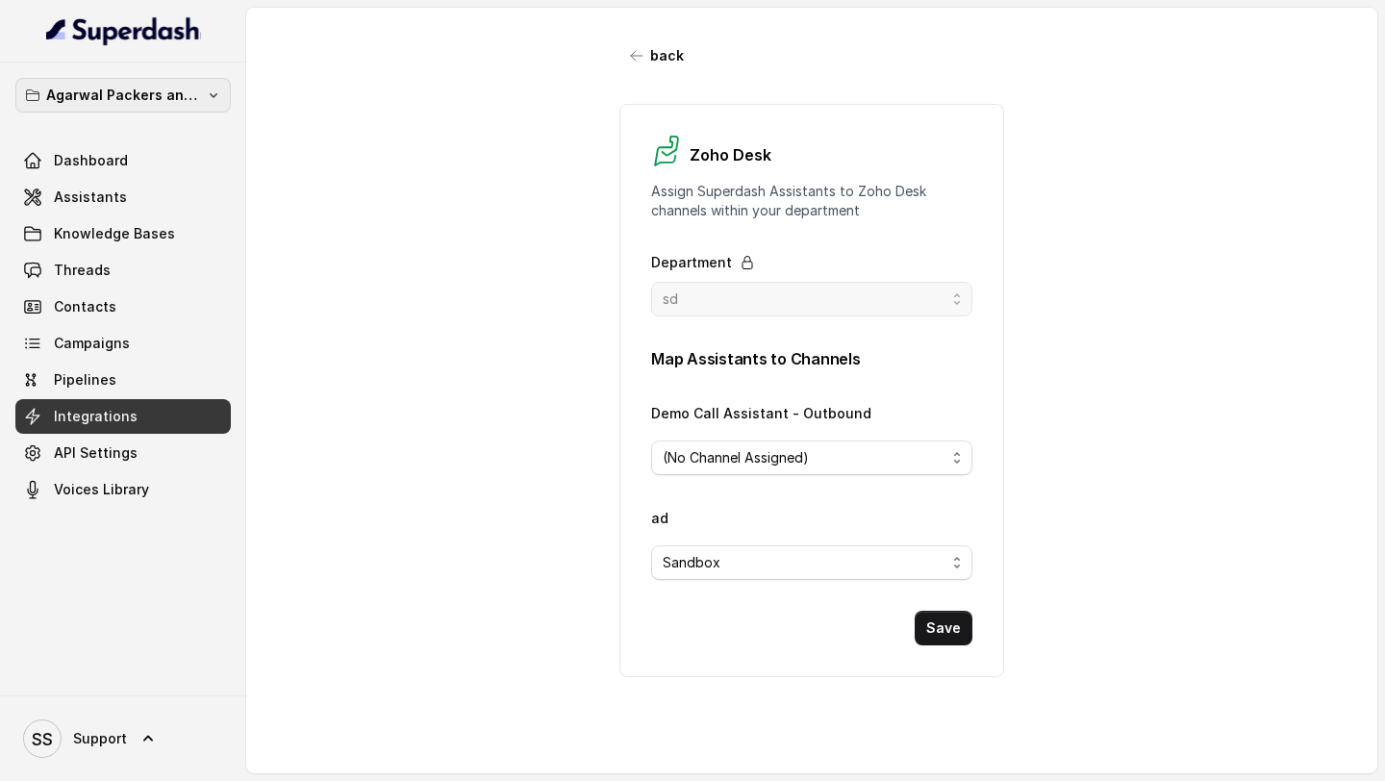
click at [191, 90] on p "Agarwal Packers and Movers - DRS Group" at bounding box center [123, 95] width 154 height 23
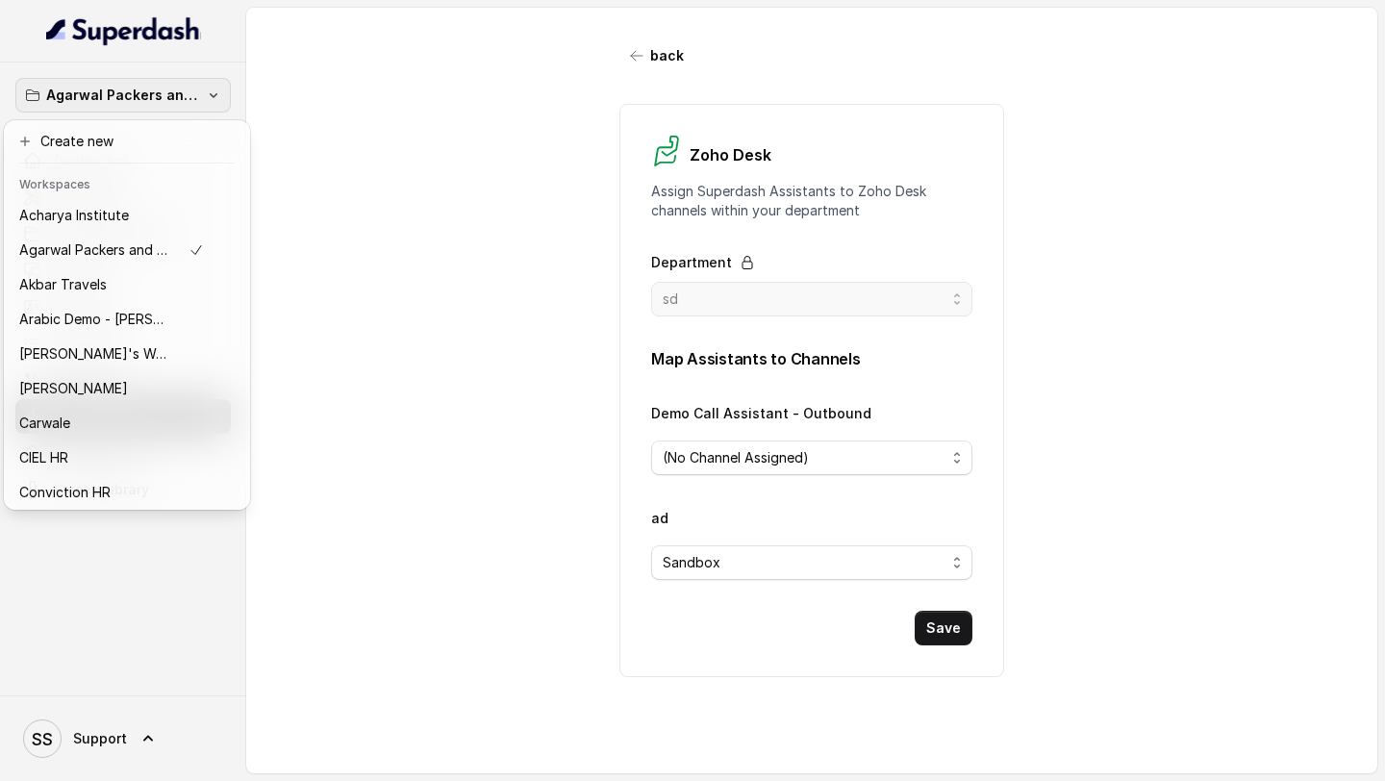
click at [384, 142] on div "Agarwal Packers and Movers - DRS Group Dashboard Assistants Knowledge Bases Thr…" at bounding box center [692, 390] width 1385 height 781
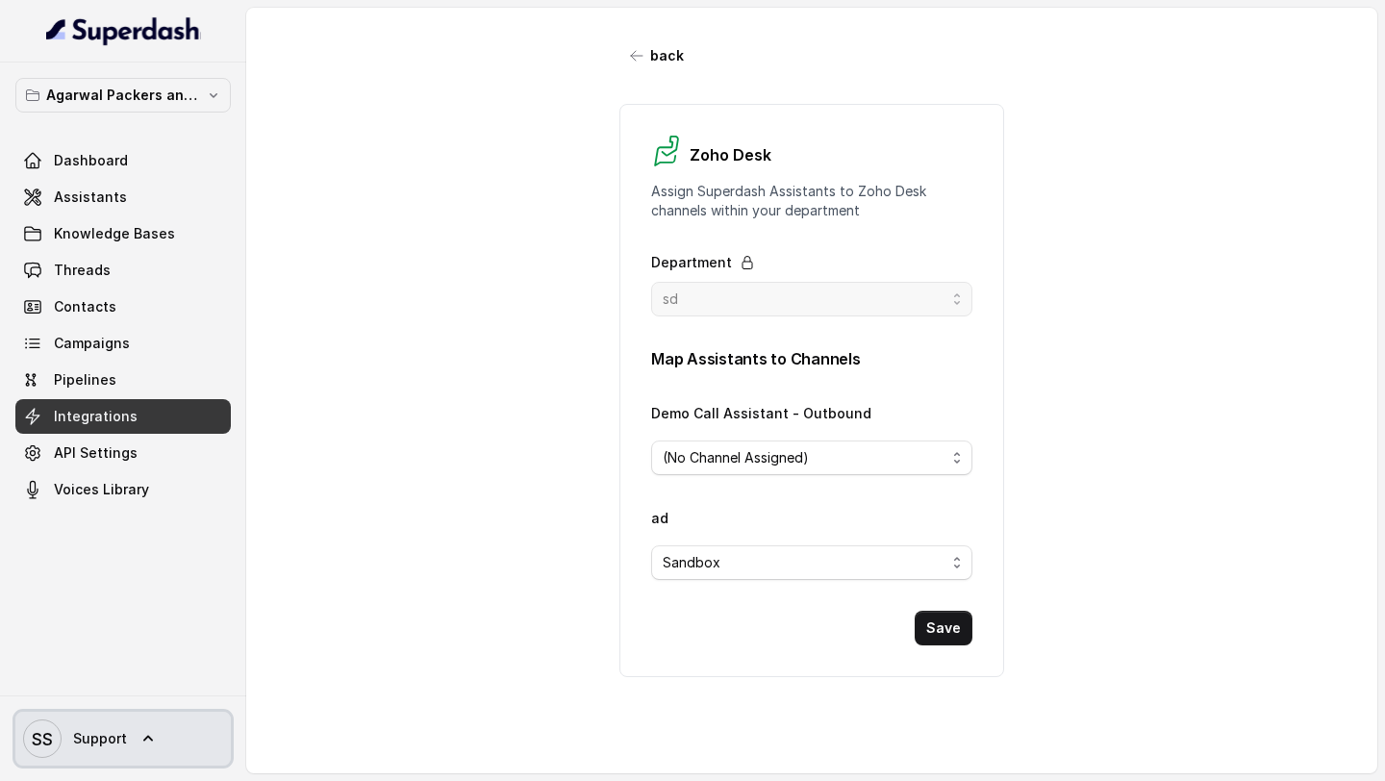
click at [120, 747] on span "Support" at bounding box center [100, 738] width 54 height 19
